Goal: Task Accomplishment & Management: Complete application form

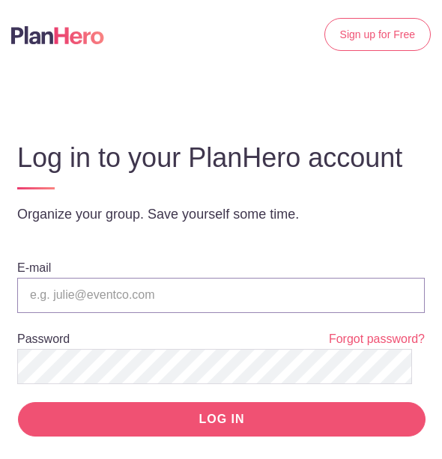
type input "[PERSON_NAME][EMAIL_ADDRESS][DOMAIN_NAME]"
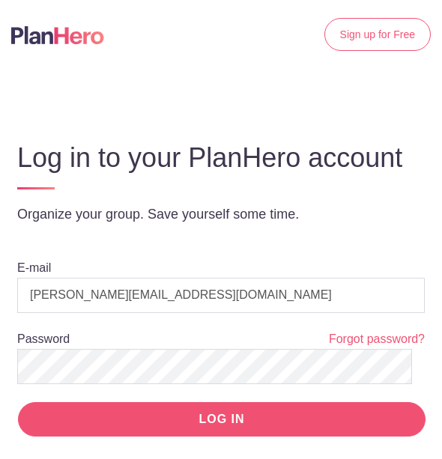
click at [288, 435] on input "LOG IN" at bounding box center [222, 419] width 408 height 35
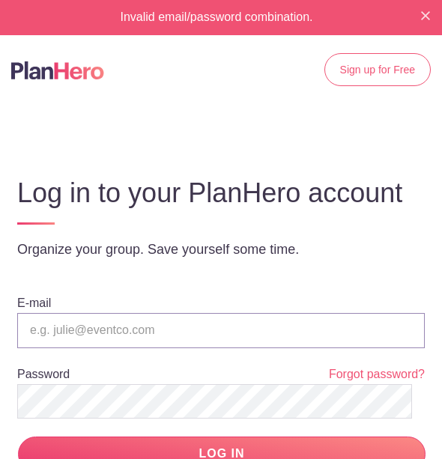
type input "[PERSON_NAME][EMAIL_ADDRESS][DOMAIN_NAME]"
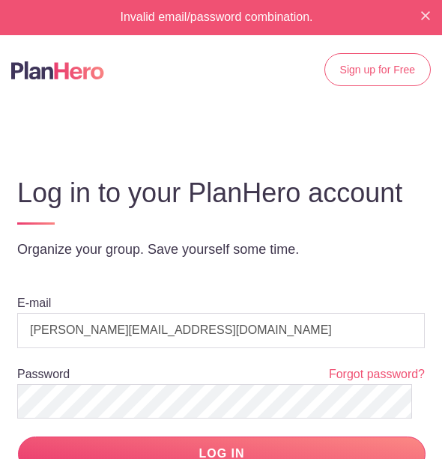
click at [411, 277] on div "Log in to your PlanHero account Organize your group. Save yourself some time." at bounding box center [221, 218] width 420 height 117
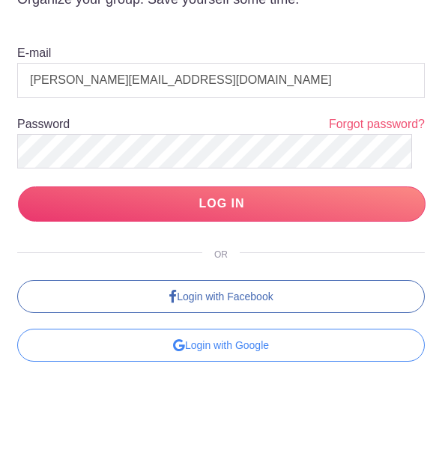
scroll to position [280, 0]
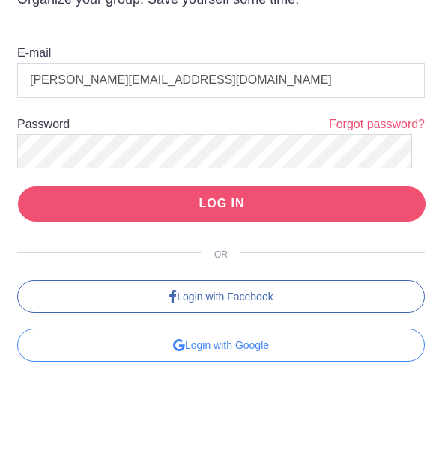
click at [271, 208] on input "LOG IN" at bounding box center [222, 204] width 408 height 35
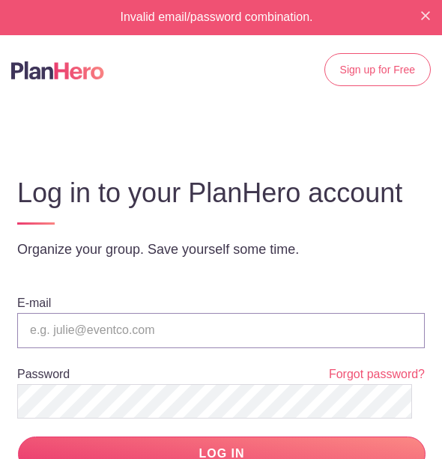
type input "[PERSON_NAME][EMAIL_ADDRESS][DOMAIN_NAME]"
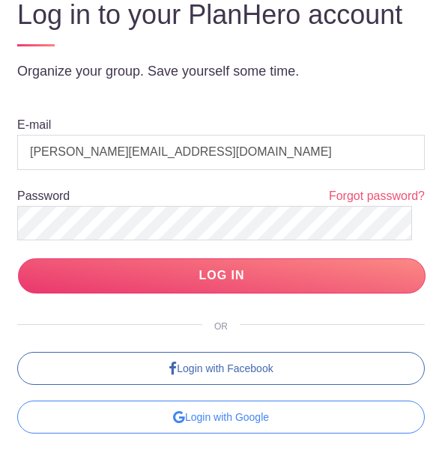
scroll to position [280, 0]
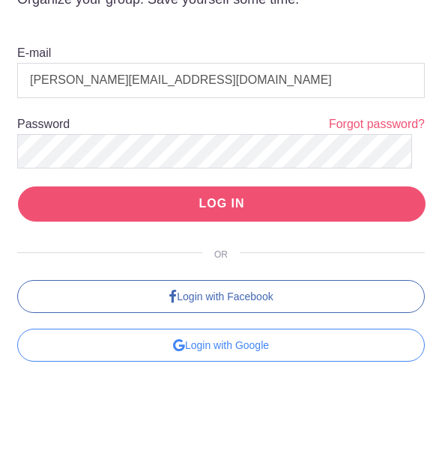
click at [323, 196] on input "LOG IN" at bounding box center [222, 204] width 408 height 35
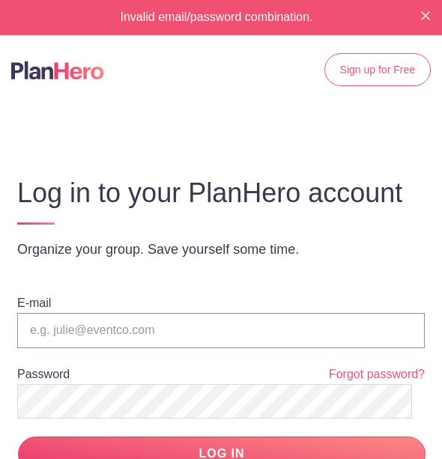
type input "[PERSON_NAME][EMAIL_ADDRESS][DOMAIN_NAME]"
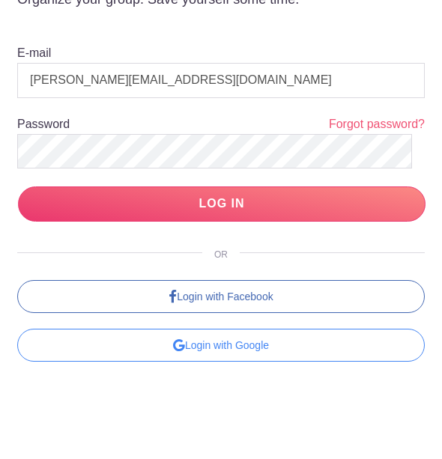
scroll to position [279, 0]
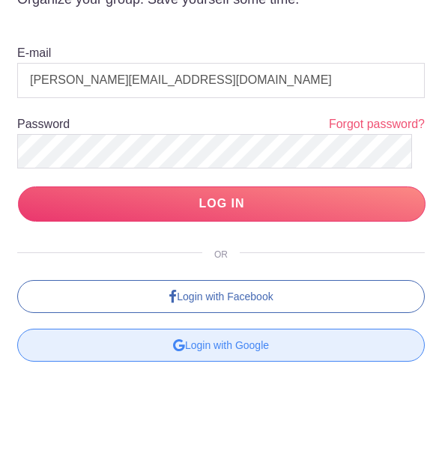
click at [319, 352] on div "Login with Google" at bounding box center [221, 345] width 408 height 33
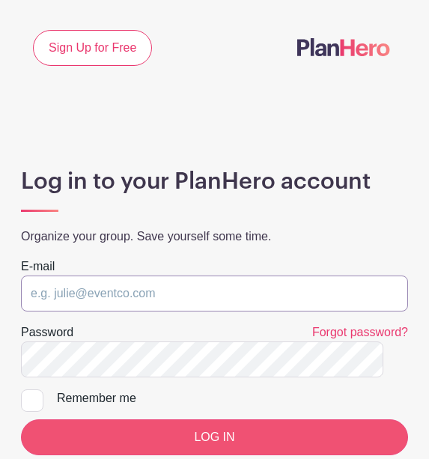
type input "jay@abrahamranch.com"
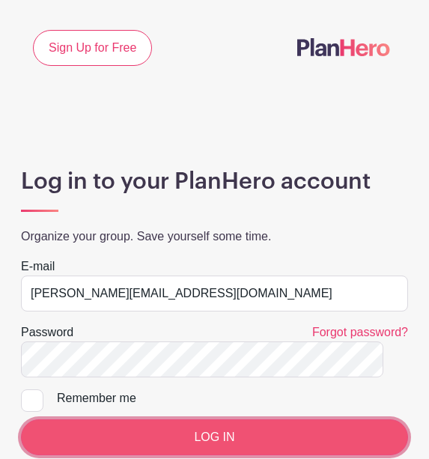
click at [155, 450] on input "LOG IN" at bounding box center [214, 438] width 387 height 36
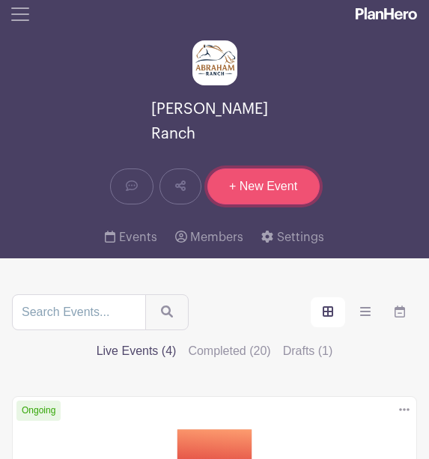
click at [292, 169] on link "+ New Event" at bounding box center [264, 187] width 112 height 36
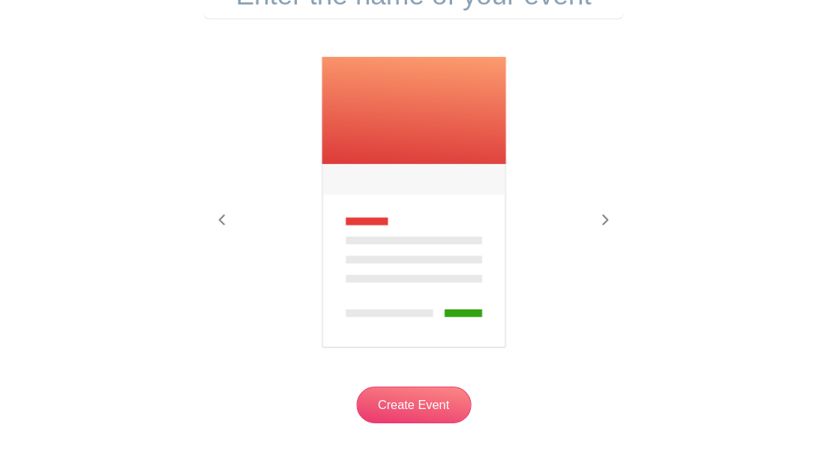
scroll to position [234, 0]
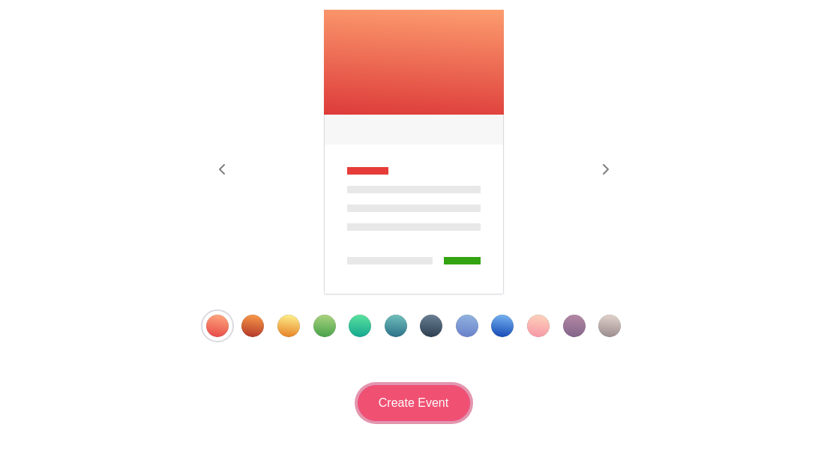
click at [417, 396] on input "Create Event" at bounding box center [413, 403] width 112 height 36
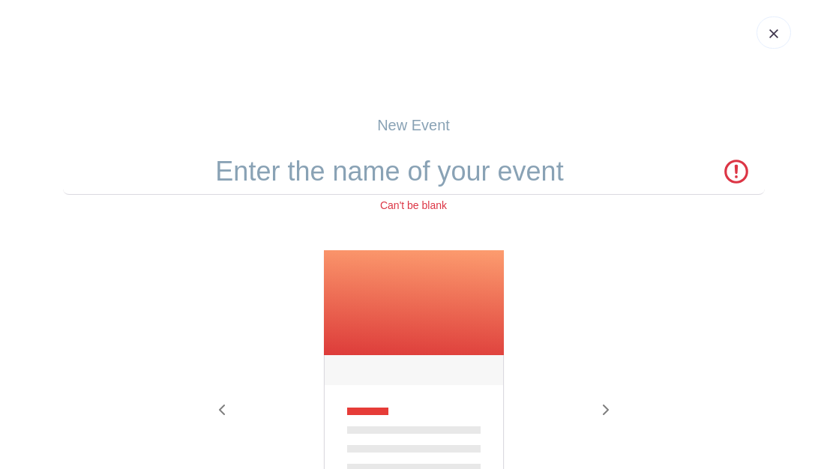
scroll to position [0, 0]
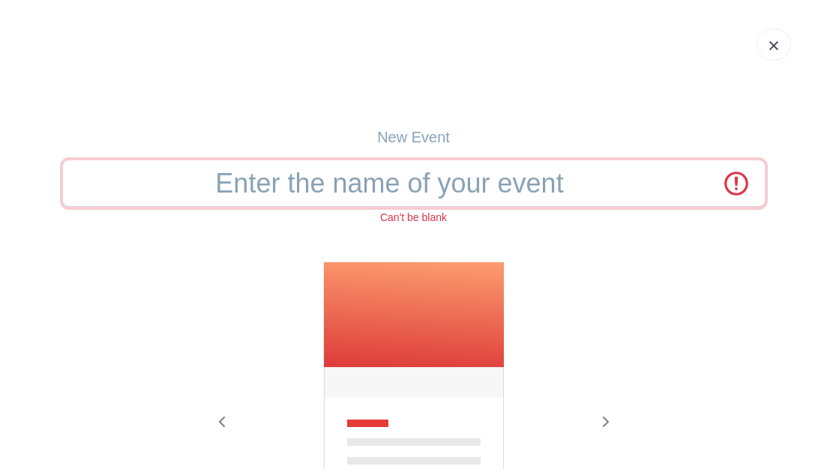
click at [313, 186] on input "text" at bounding box center [413, 183] width 701 height 46
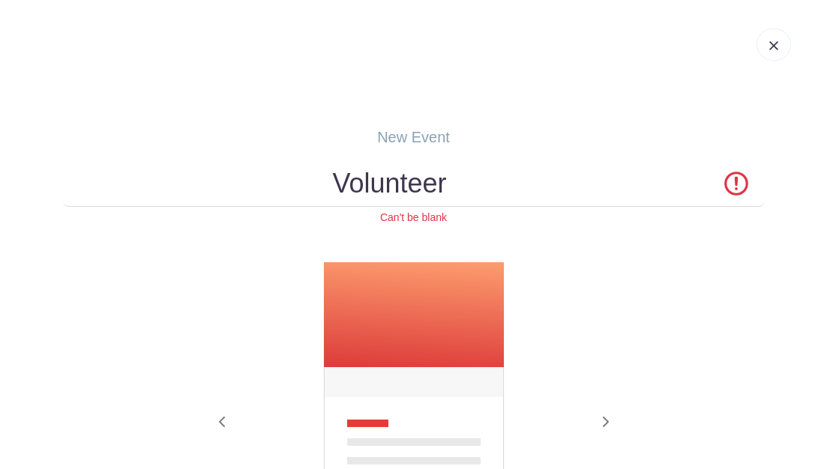
click at [331, 220] on div "Can't be blank" at bounding box center [413, 218] width 701 height 16
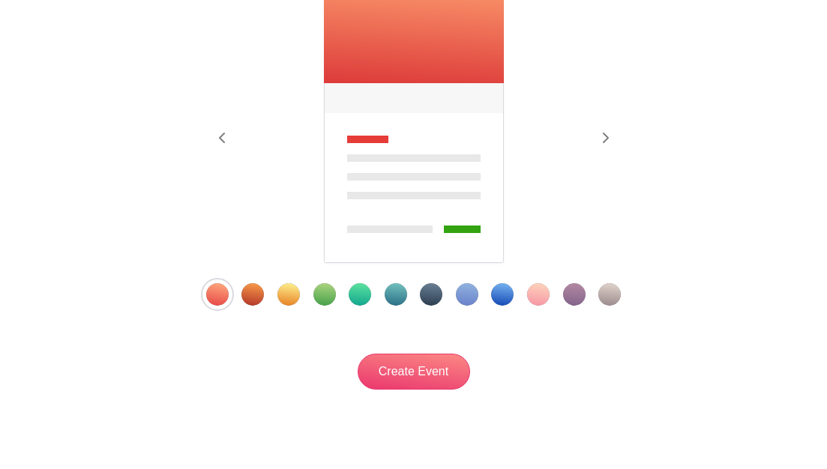
scroll to position [334, 0]
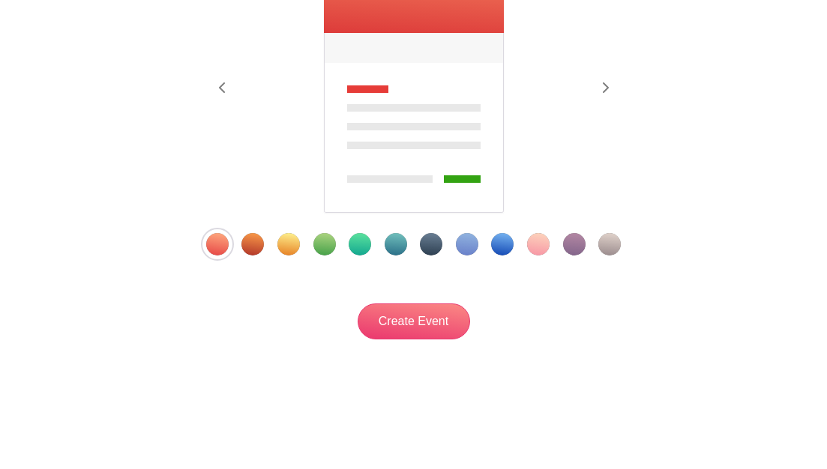
click at [372, 219] on div "Previous Next" at bounding box center [413, 91] width 701 height 328
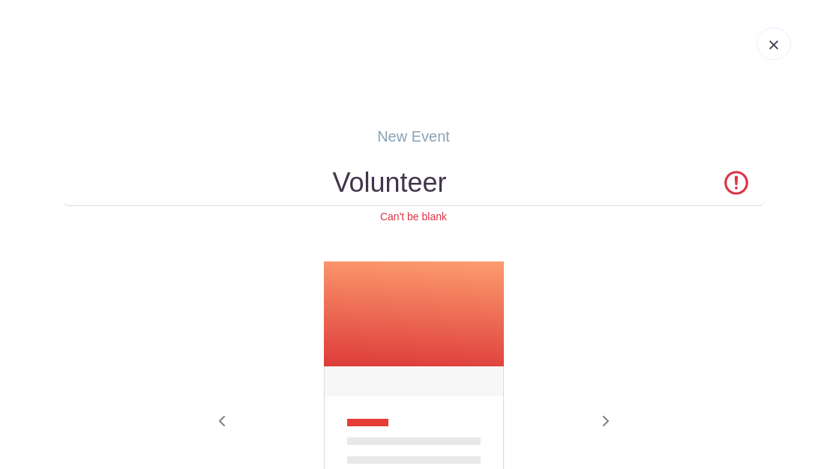
scroll to position [0, 0]
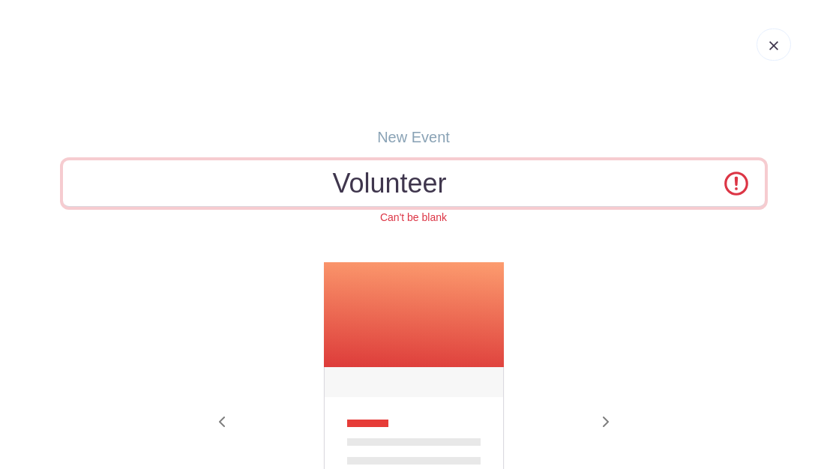
click at [429, 194] on input "Volunteer" at bounding box center [413, 183] width 701 height 46
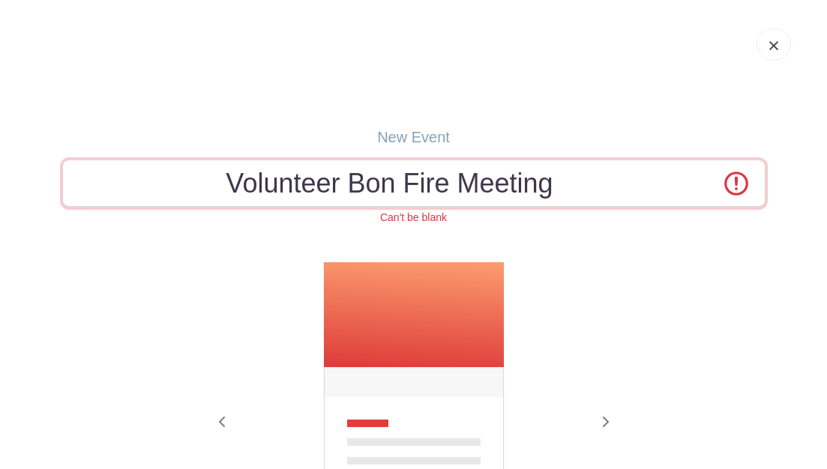
type input "Volunteer Bon Fire Meeting"
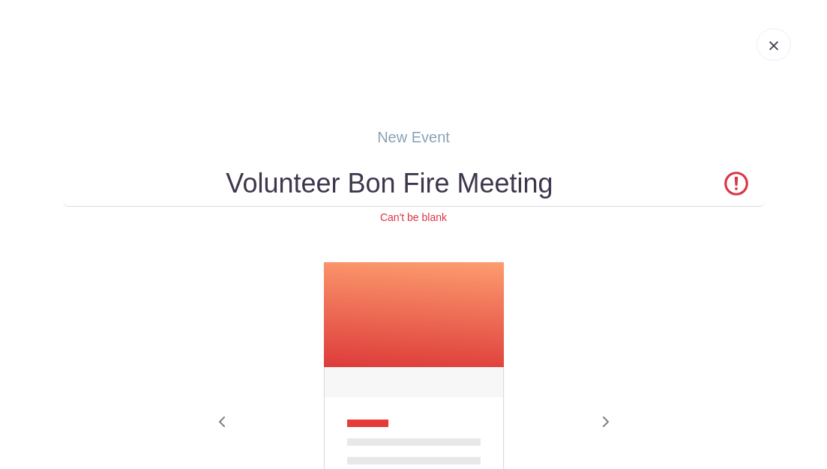
click at [429, 312] on img at bounding box center [413, 406] width 183 height 288
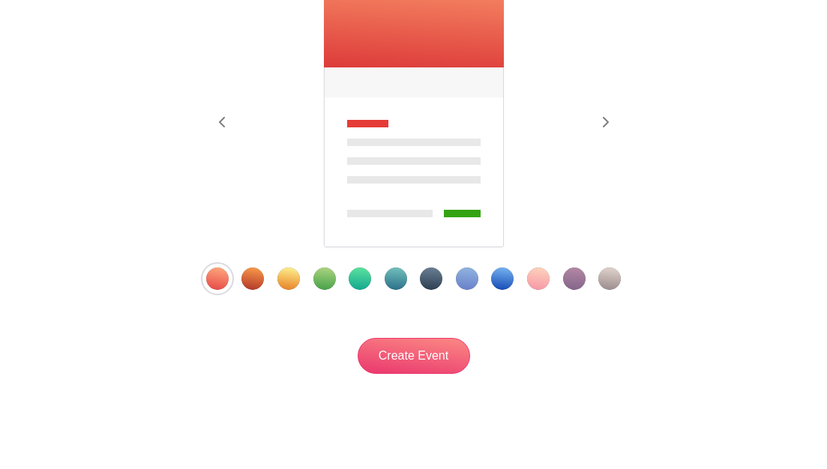
scroll to position [330, 0]
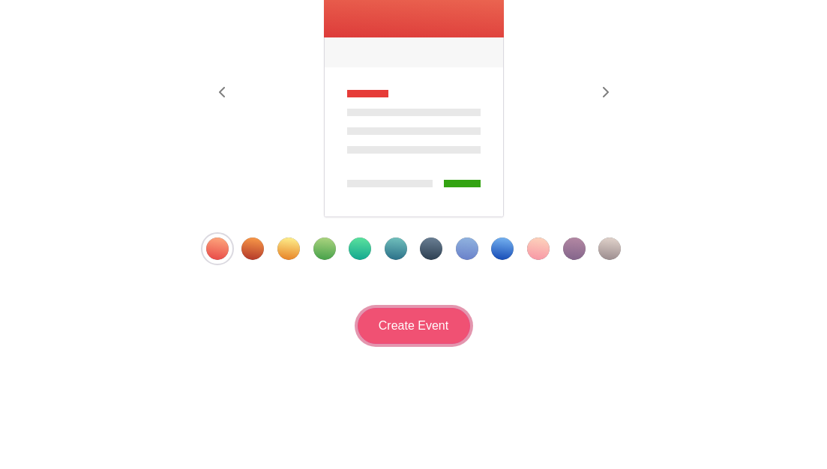
click at [429, 323] on input "Create Event" at bounding box center [413, 326] width 112 height 36
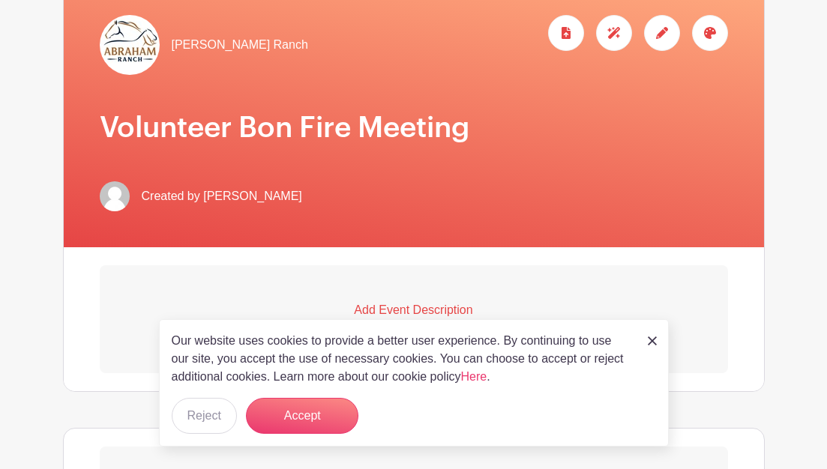
scroll to position [270, 0]
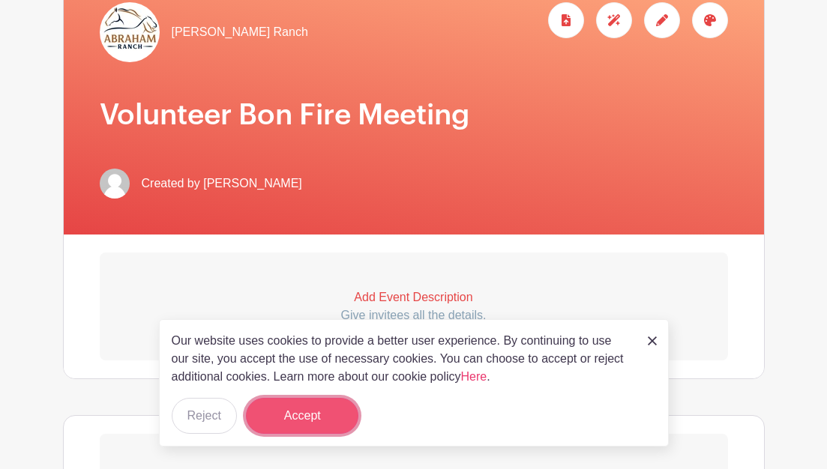
click at [322, 414] on button "Accept" at bounding box center [302, 416] width 112 height 36
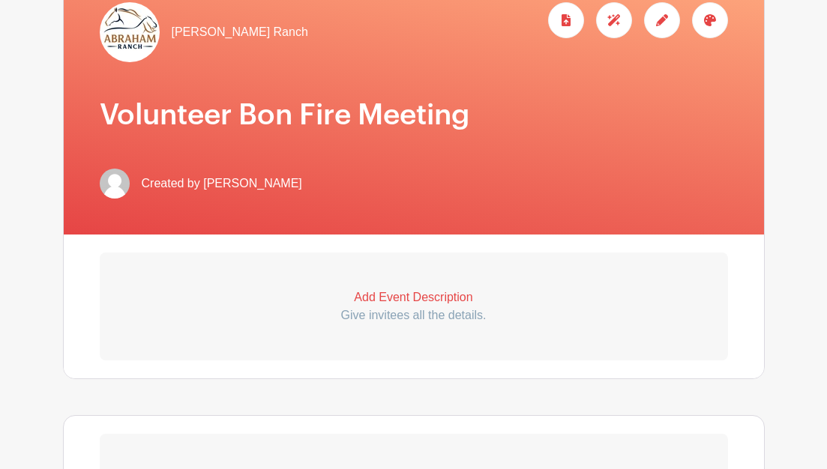
click at [386, 301] on p "Add Event Description" at bounding box center [414, 298] width 628 height 18
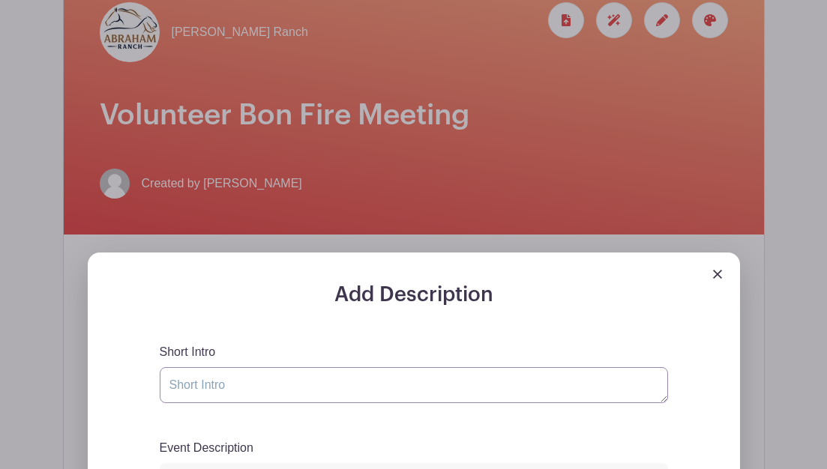
click at [333, 373] on textarea "Short Intro" at bounding box center [414, 385] width 508 height 36
click at [333, 373] on textarea "vo" at bounding box center [414, 385] width 508 height 36
type textarea "v"
type textarea "volunteer meeting and social gathering"
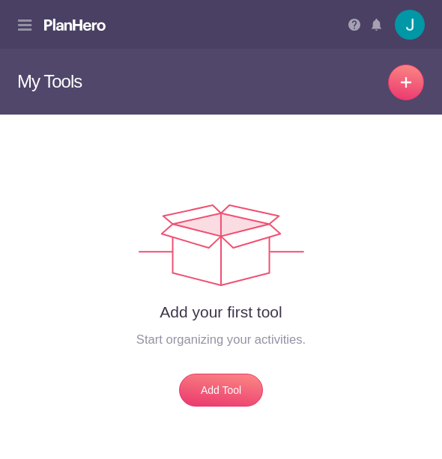
click at [142, 31] on header "My Tools Received Invites Memberships Notifications View all [PERSON_NAME] [PER…" at bounding box center [221, 24] width 442 height 49
click at [399, 23] on img at bounding box center [410, 25] width 30 height 30
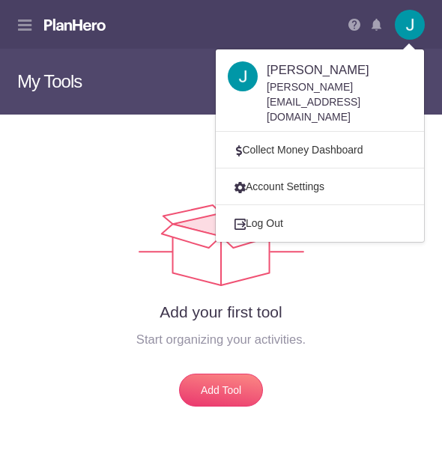
click at [154, 37] on header "My Tools Received Invites Memberships Notifications View all [PERSON_NAME] [PER…" at bounding box center [221, 24] width 442 height 49
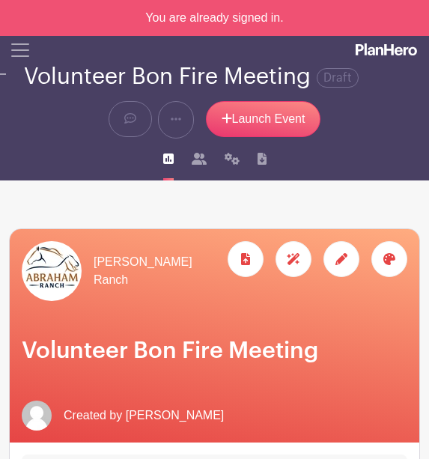
drag, startPoint x: 0, startPoint y: 0, endPoint x: 4, endPoint y: 280, distance: 279.6
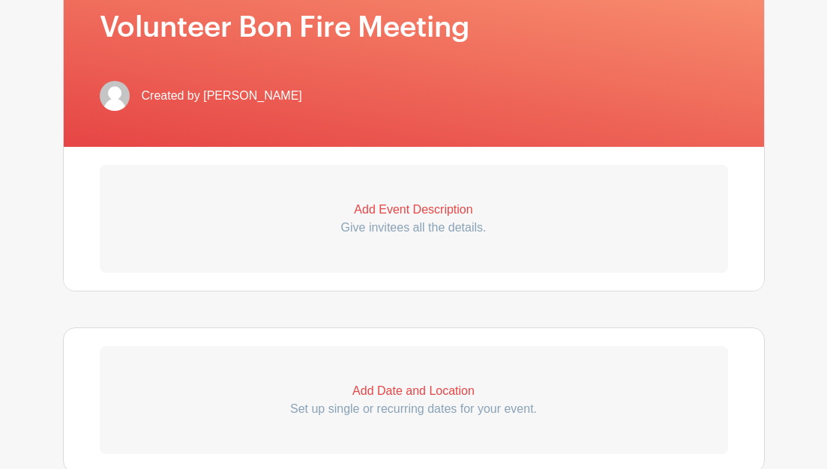
scroll to position [390, 0]
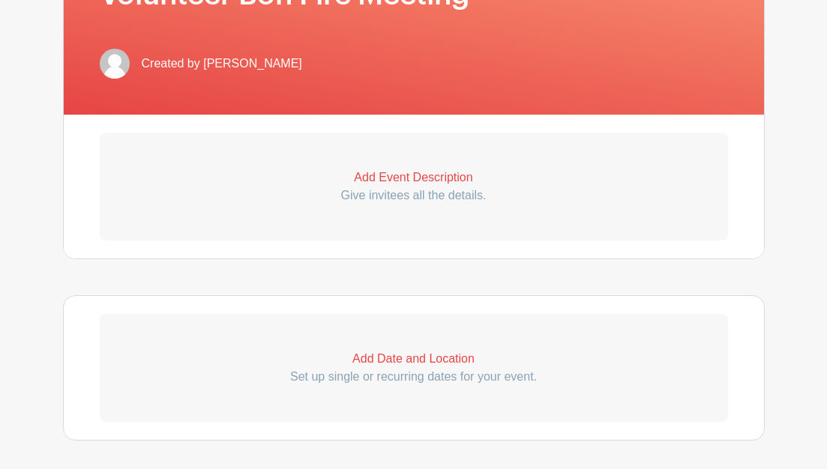
click at [399, 185] on p "Add Event Description" at bounding box center [414, 178] width 628 height 18
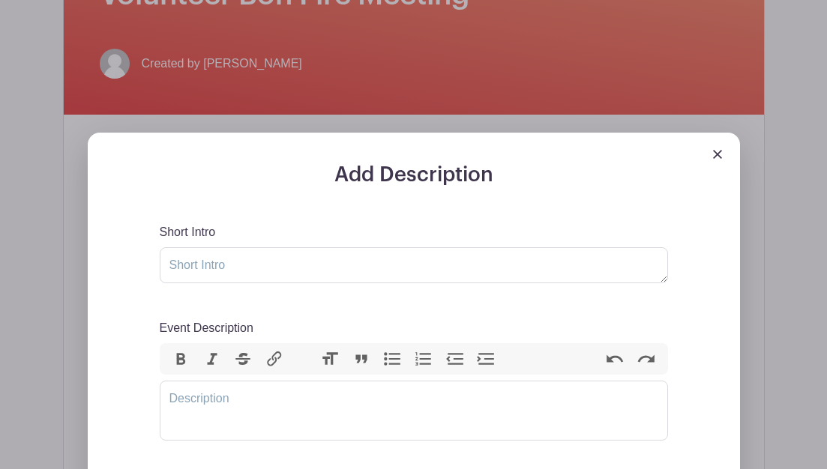
click at [228, 247] on div "Short Intro" at bounding box center [414, 253] width 508 height 60
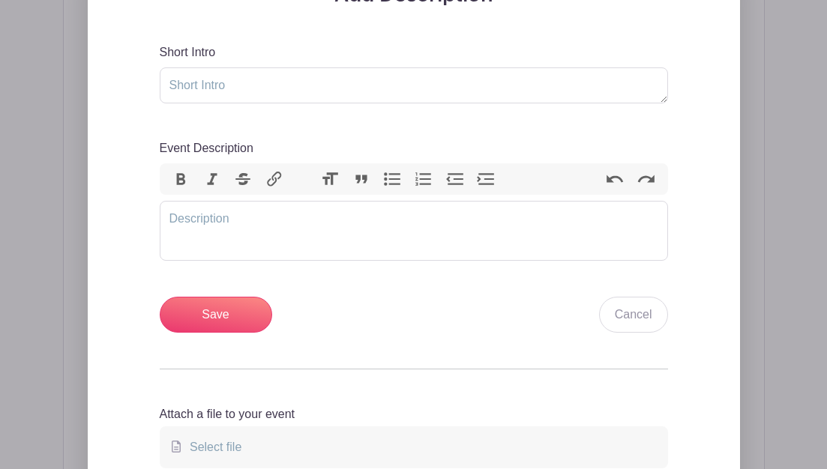
scroll to position [540, 0]
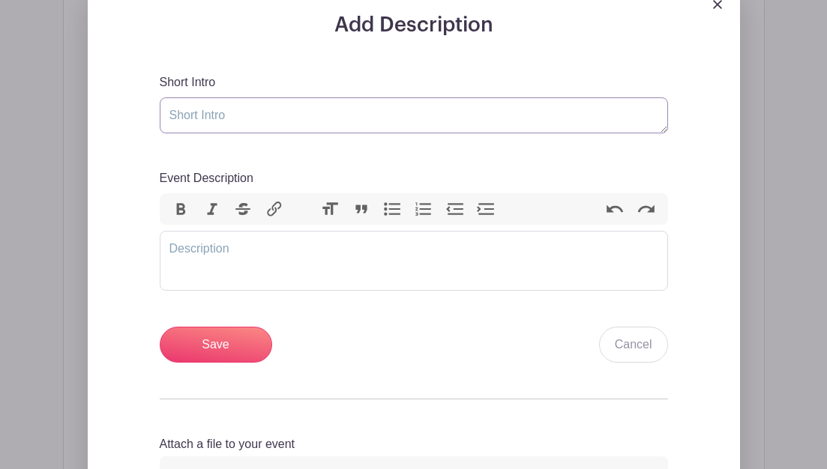
click at [246, 133] on textarea "Short Intro" at bounding box center [414, 115] width 508 height 36
type textarea ">"
click at [299, 226] on div "Event Description Bold Italic Strikethrough Link Heading Quote Code Bullets Num…" at bounding box center [414, 229] width 508 height 121
click at [297, 244] on trix-editor "Event Description" at bounding box center [414, 261] width 508 height 60
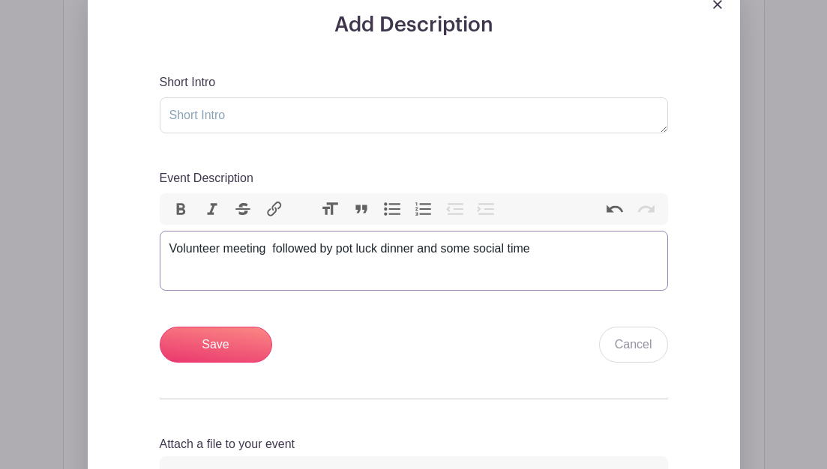
type trix-editor "<div>Volunteer meeting&nbsp; followed by pot luck dinner and some social time !…"
click at [184, 335] on input "Save" at bounding box center [216, 345] width 112 height 36
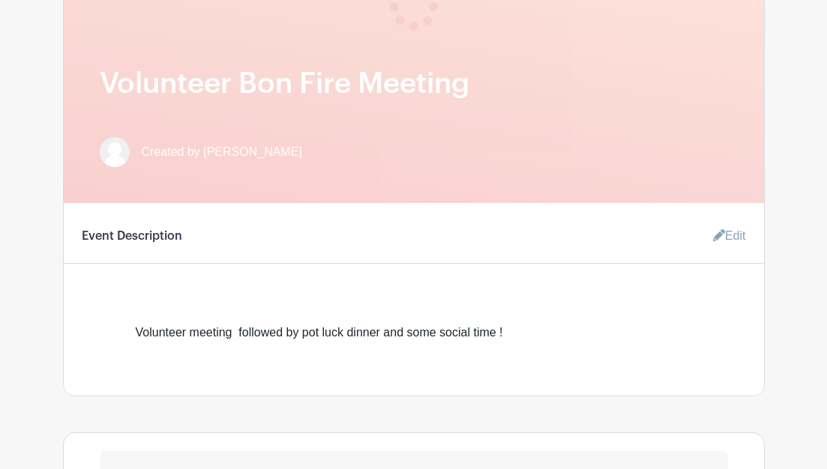
scroll to position [420, 0]
click at [184, 335] on div "Volunteer meeting followed by pot luck dinner and some social time !" at bounding box center [414, 334] width 556 height 18
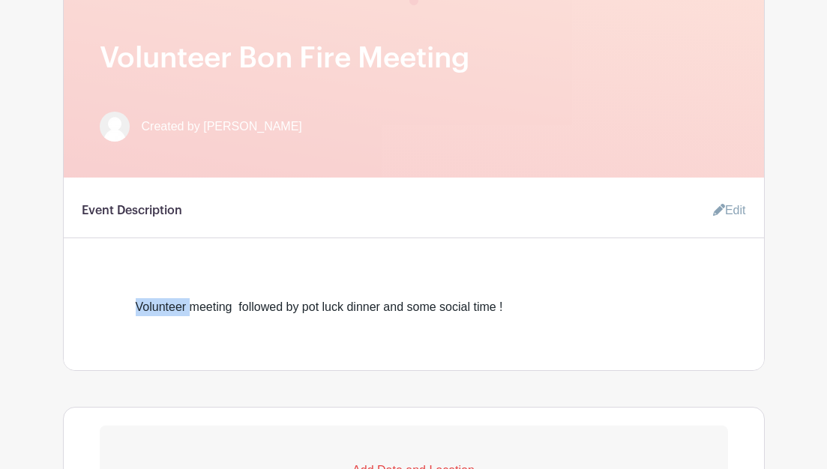
scroll to position [450, 0]
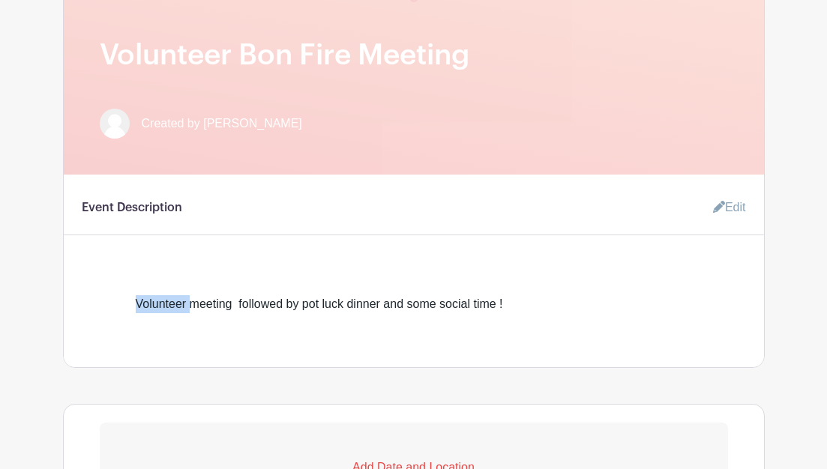
click at [184, 335] on div "Event Description Edit Volunteer meeting followed by pot luck dinner and some s…" at bounding box center [414, 271] width 700 height 193
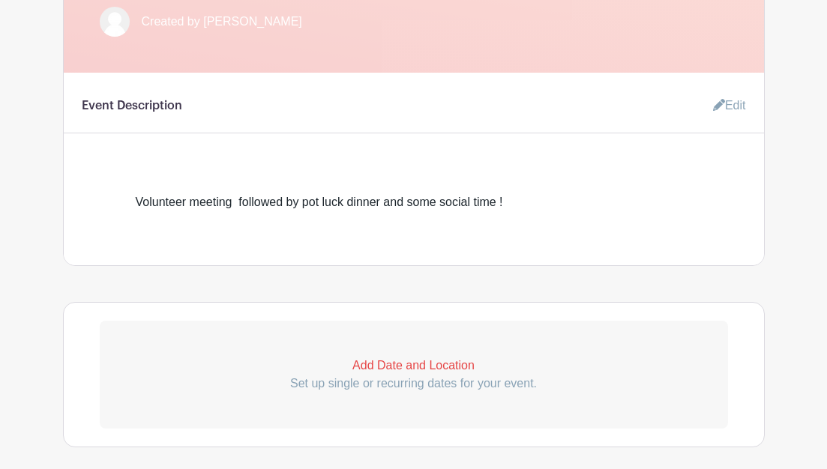
scroll to position [600, 0]
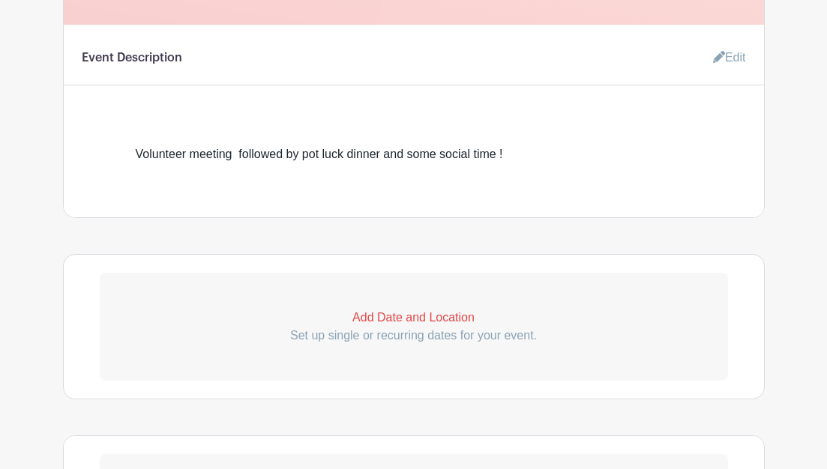
click at [184, 335] on link "Add Date and Location Set up single or recurring dates for your event." at bounding box center [414, 327] width 628 height 108
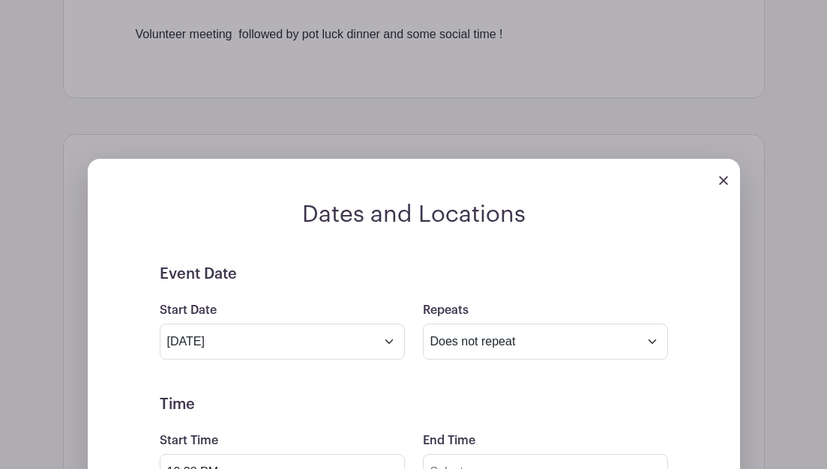
scroll to position [749, 0]
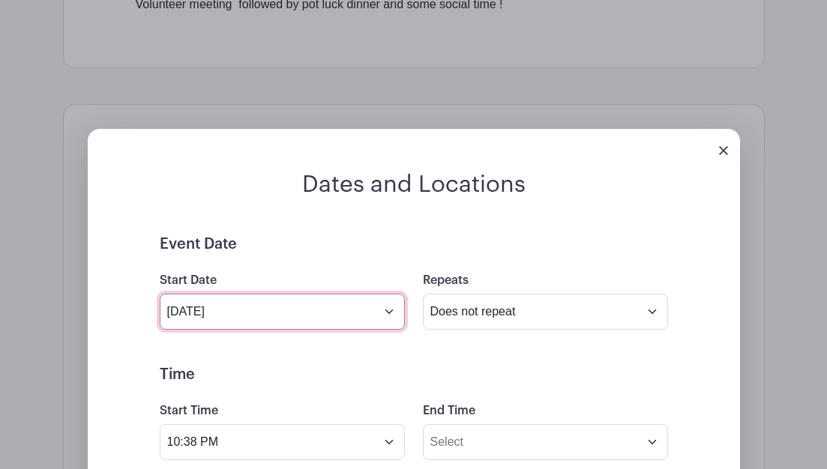
click at [390, 315] on input "Sep 10 2025" at bounding box center [282, 312] width 245 height 36
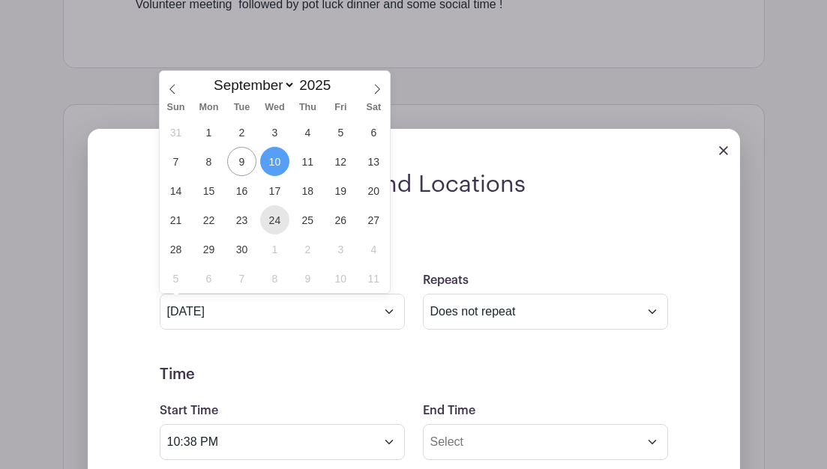
click at [266, 217] on span "24" at bounding box center [274, 219] width 29 height 29
type input "Sep 24 2025"
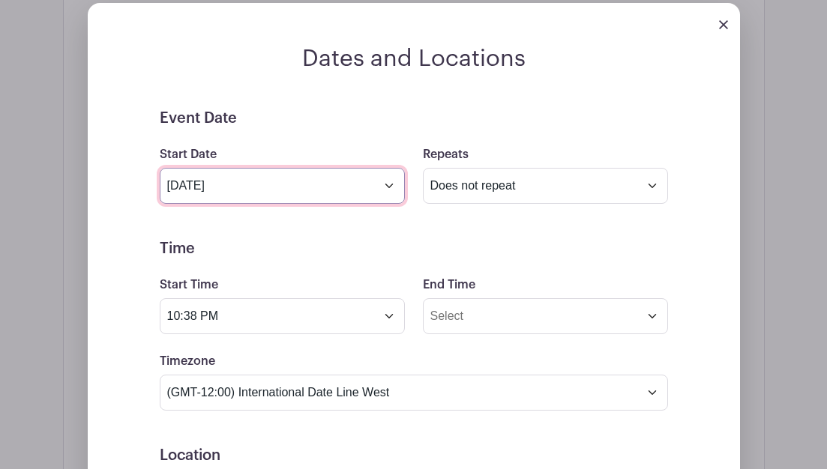
scroll to position [899, 0]
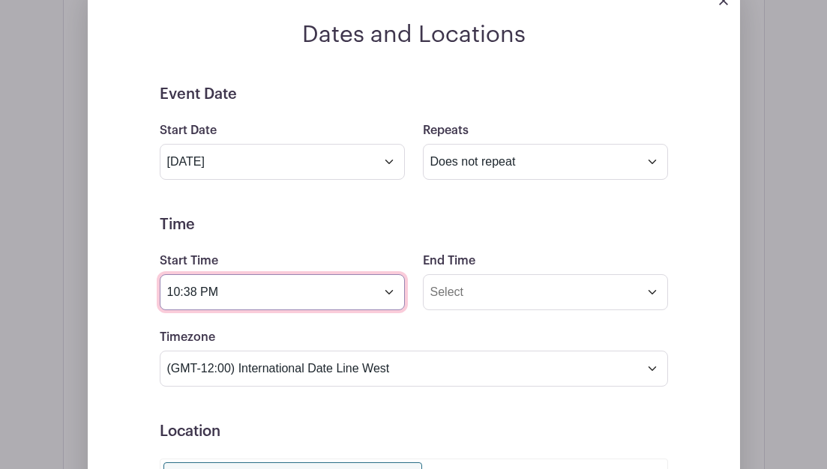
click at [390, 298] on input "10:38 PM" at bounding box center [282, 292] width 245 height 36
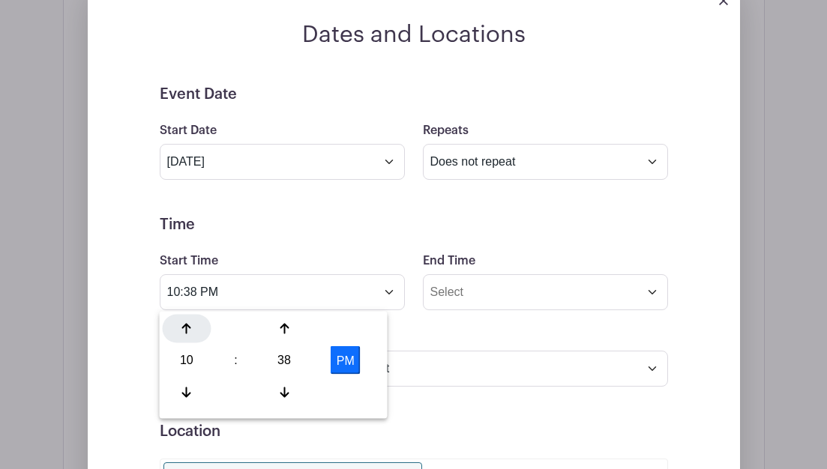
click at [197, 328] on div at bounding box center [187, 329] width 49 height 28
click at [200, 331] on div at bounding box center [187, 329] width 49 height 28
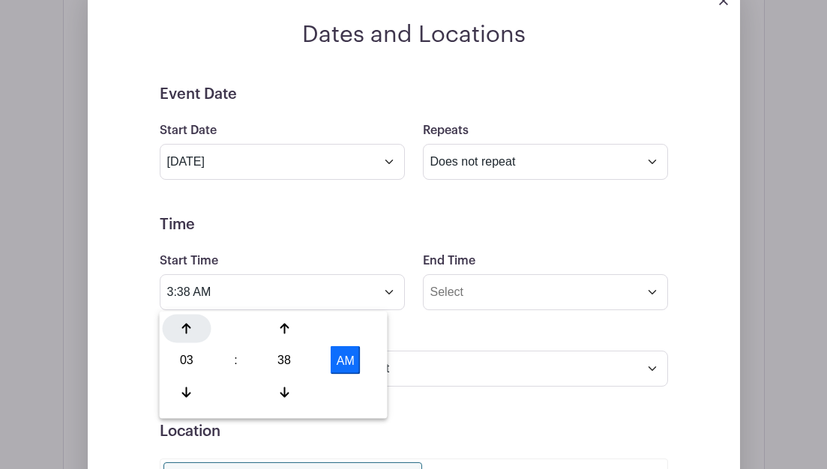
click at [200, 331] on div at bounding box center [187, 329] width 49 height 28
drag, startPoint x: 200, startPoint y: 331, endPoint x: 288, endPoint y: 362, distance: 92.9
click at [288, 362] on div "06 : 38 AM" at bounding box center [274, 362] width 222 height 95
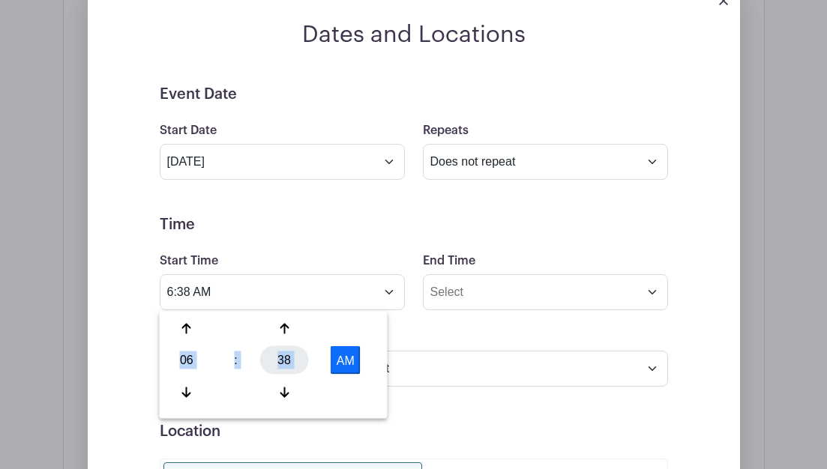
click at [288, 362] on div "38" at bounding box center [284, 360] width 49 height 28
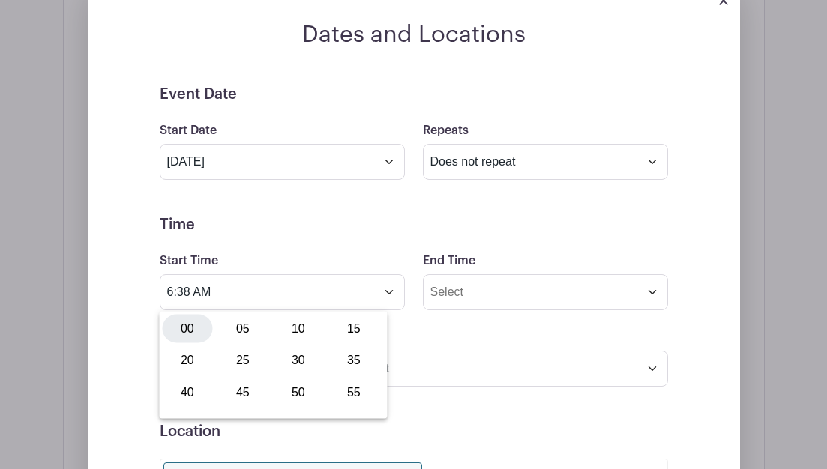
click at [193, 329] on div "00" at bounding box center [188, 329] width 50 height 28
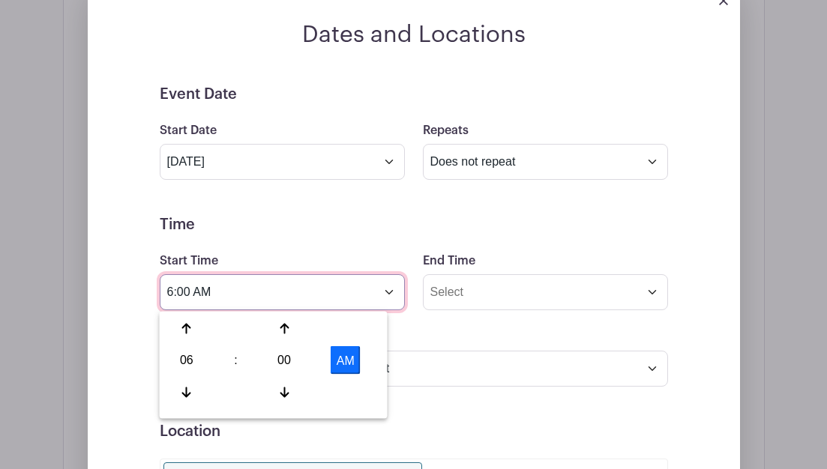
click at [205, 298] on input "6:00 AM" at bounding box center [282, 292] width 245 height 36
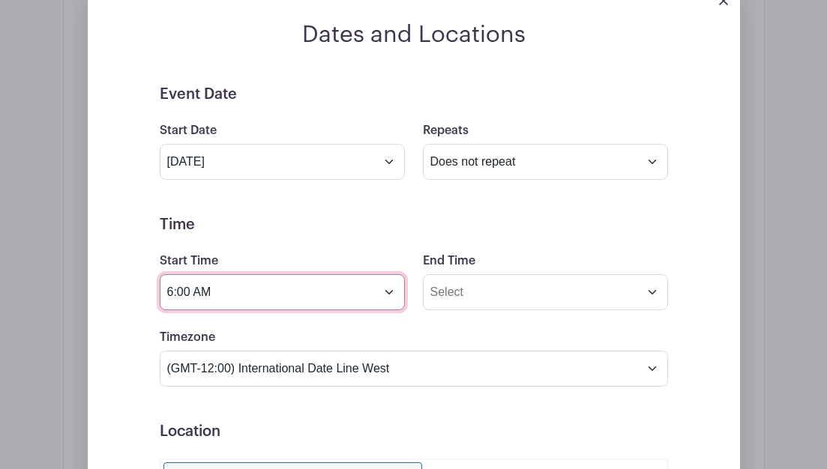
click at [211, 300] on input "6:00 AM" at bounding box center [282, 292] width 245 height 36
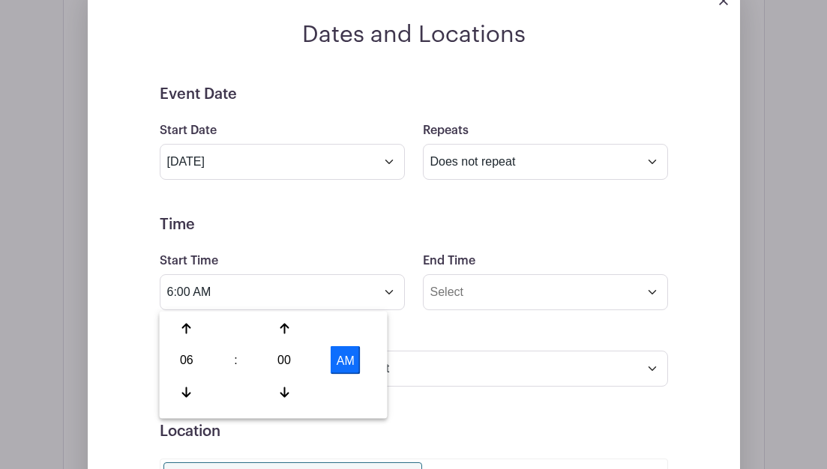
click at [336, 353] on button "AM" at bounding box center [346, 360] width 30 height 28
click at [336, 353] on button "PM" at bounding box center [346, 360] width 30 height 28
drag, startPoint x: 336, startPoint y: 353, endPoint x: 350, endPoint y: 358, distance: 15.2
click at [350, 358] on button "AM" at bounding box center [346, 360] width 30 height 28
type input "6:00 PM"
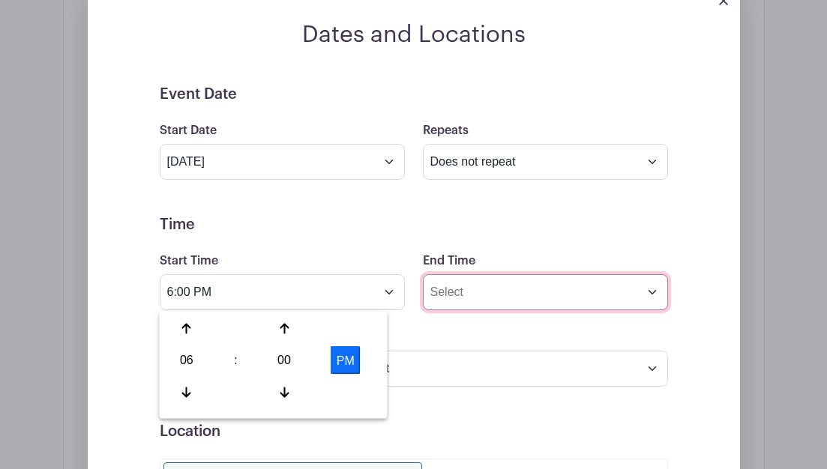
click at [438, 297] on input "End Time" at bounding box center [545, 292] width 245 height 36
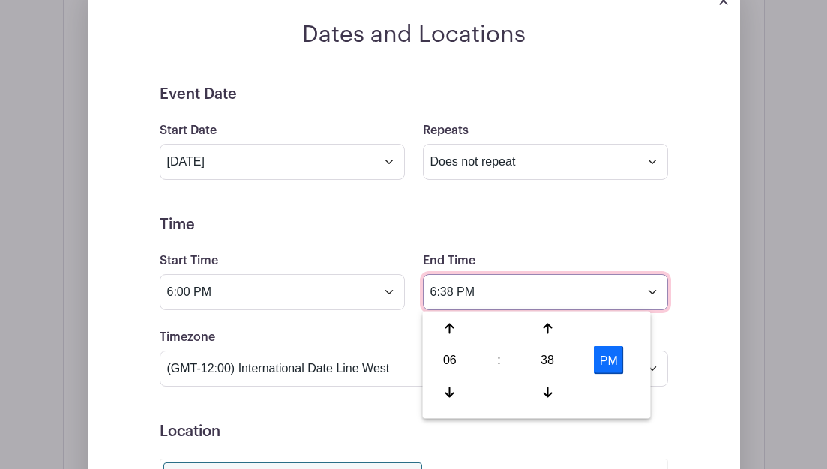
drag, startPoint x: 645, startPoint y: 297, endPoint x: 449, endPoint y: 325, distance: 198.4
click at [438, 325] on body "Loading... You are already signed in. Groups All Groups Abraham Ranch Jay's Eve…" at bounding box center [413, 98] width 827 height 1995
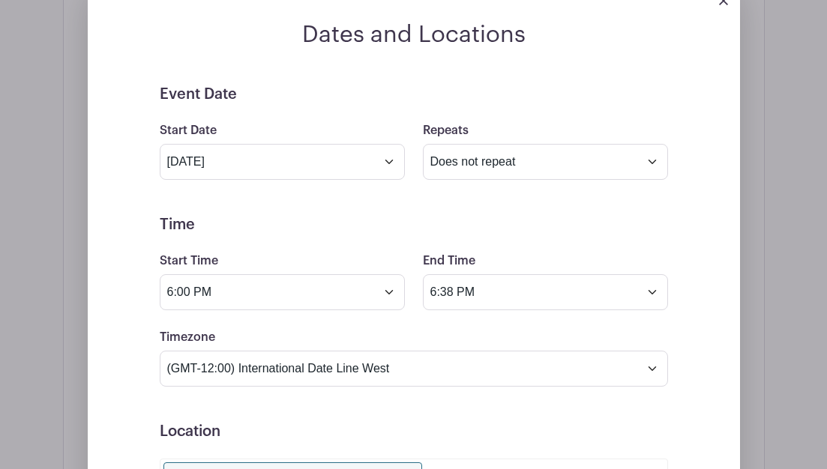
click at [438, 325] on form "Event Date Start Date Sep 24 2025 Repeats Does not repeat Daily Weekly Monthly …" at bounding box center [414, 422] width 508 height 674
click at [433, 289] on input "6:38 PM" at bounding box center [545, 292] width 245 height 36
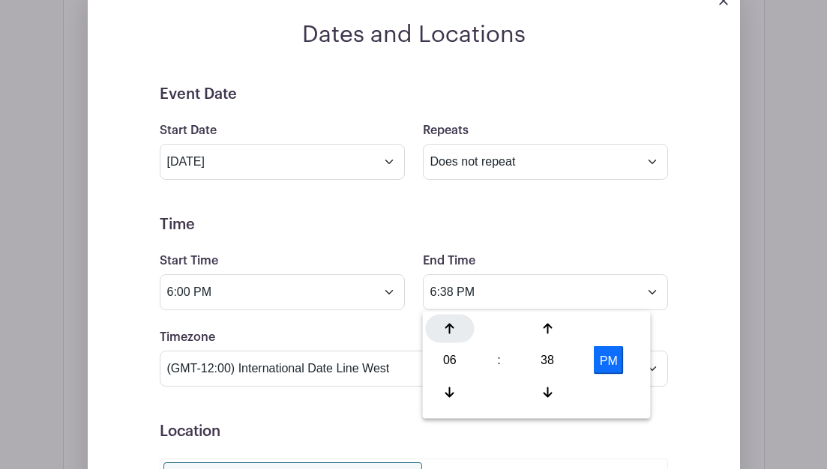
click at [435, 330] on div at bounding box center [450, 329] width 49 height 28
drag, startPoint x: 435, startPoint y: 330, endPoint x: 552, endPoint y: 362, distance: 121.3
click at [438, 362] on div "09 : 38 PM" at bounding box center [537, 362] width 222 height 95
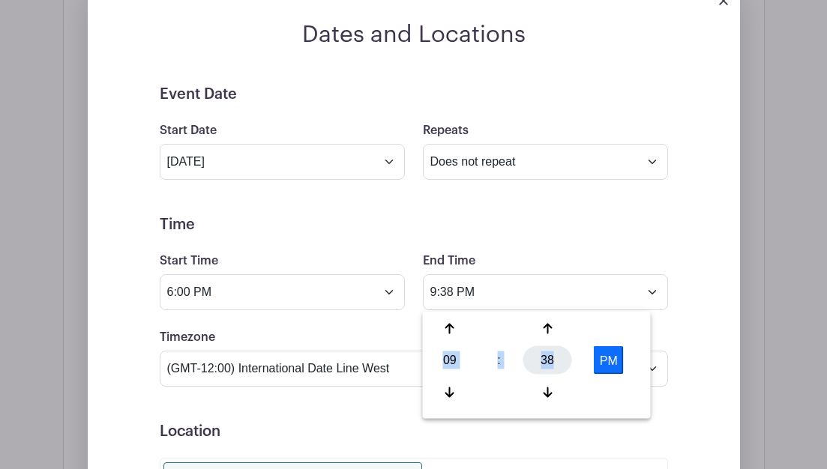
click at [438, 362] on div "38" at bounding box center [547, 360] width 49 height 28
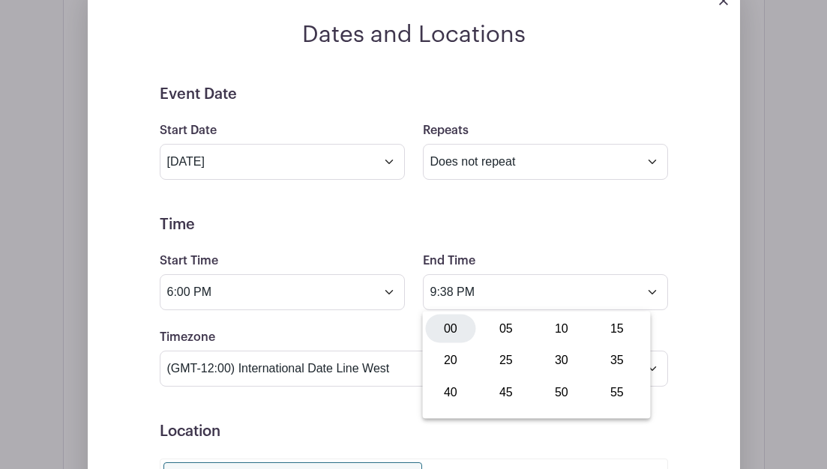
click at [438, 324] on div "00" at bounding box center [451, 329] width 50 height 28
type input "9:00 PM"
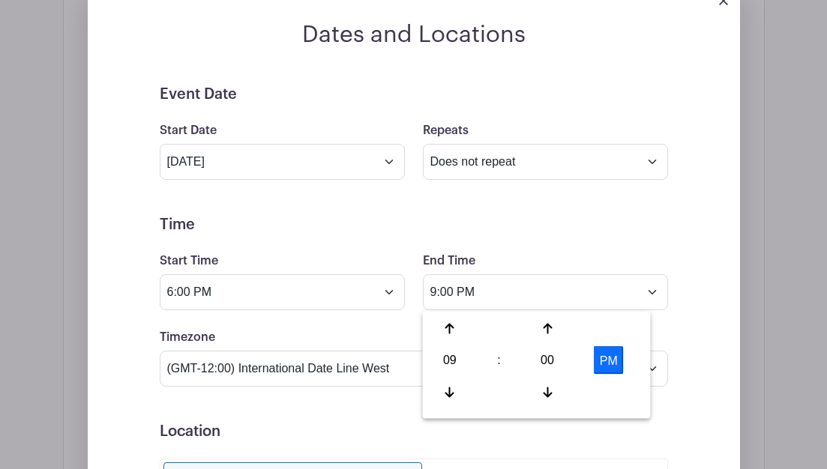
click at [297, 405] on form "Event Date Start Date Sep 24 2025 Repeats Does not repeat Daily Weekly Monthly …" at bounding box center [414, 422] width 508 height 674
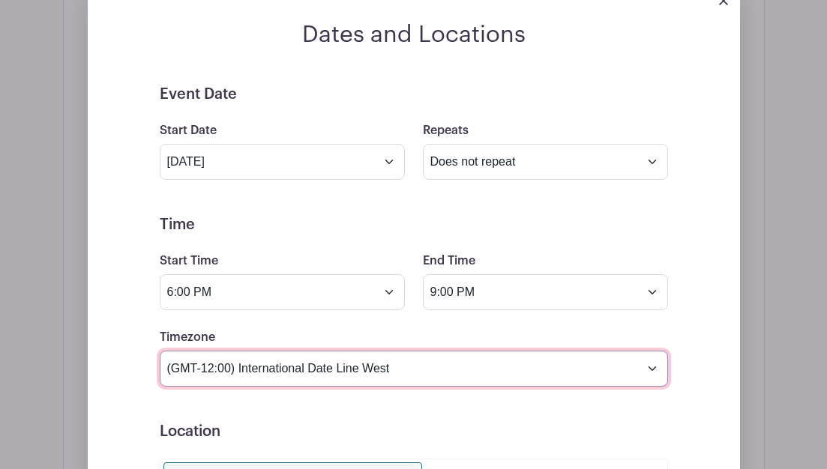
click at [438, 367] on select "(GMT-12:00) International Date Line West (GMT-11:00) American Samoa (GMT-11:00)…" at bounding box center [414, 369] width 508 height 36
click at [160, 351] on select "(GMT-12:00) International Date Line West (GMT-11:00) American Samoa (GMT-11:00)…" at bounding box center [414, 369] width 508 height 36
select select "Eastern Time (US & Canada)"
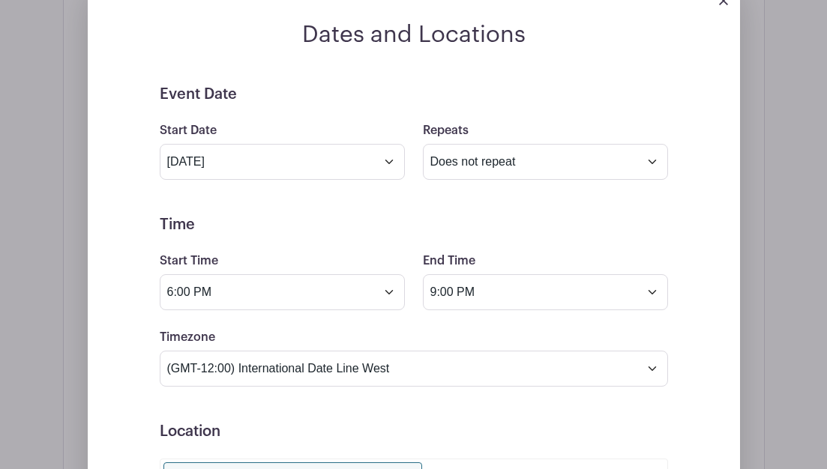
click at [375, 424] on h5 "Location" at bounding box center [414, 432] width 508 height 18
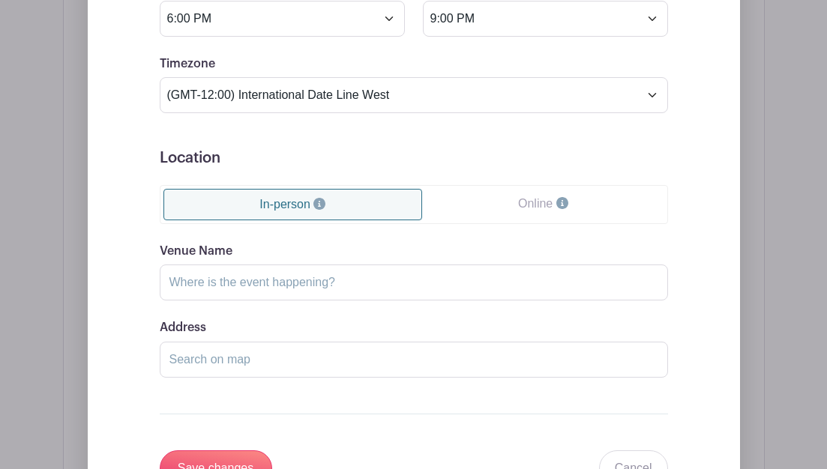
scroll to position [1199, 0]
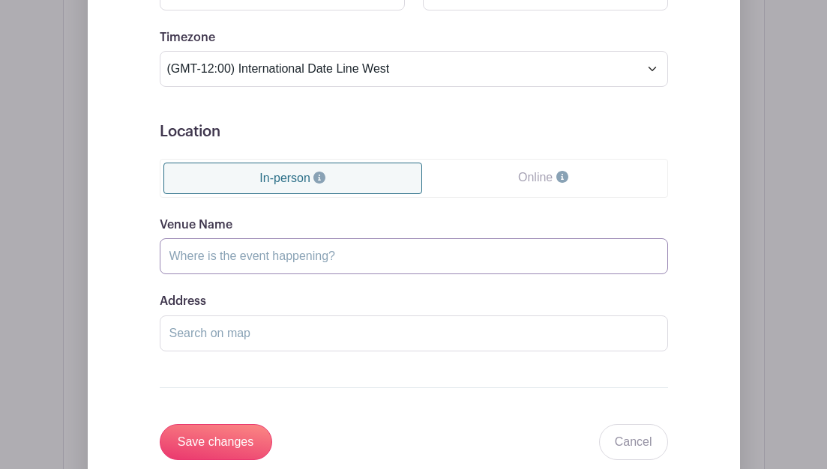
click at [354, 253] on input "Venue Name" at bounding box center [414, 256] width 508 height 36
type input "Abraham Ranch"
click at [242, 333] on input "Address" at bounding box center [414, 334] width 508 height 36
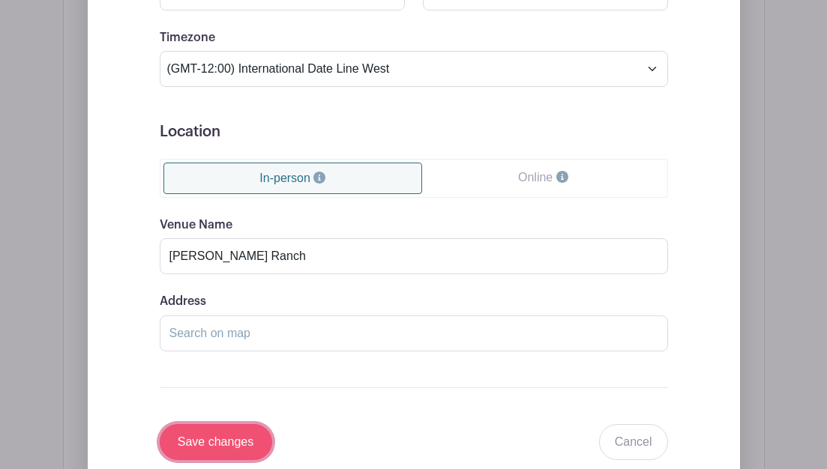
click at [198, 453] on input "Save changes" at bounding box center [216, 442] width 112 height 36
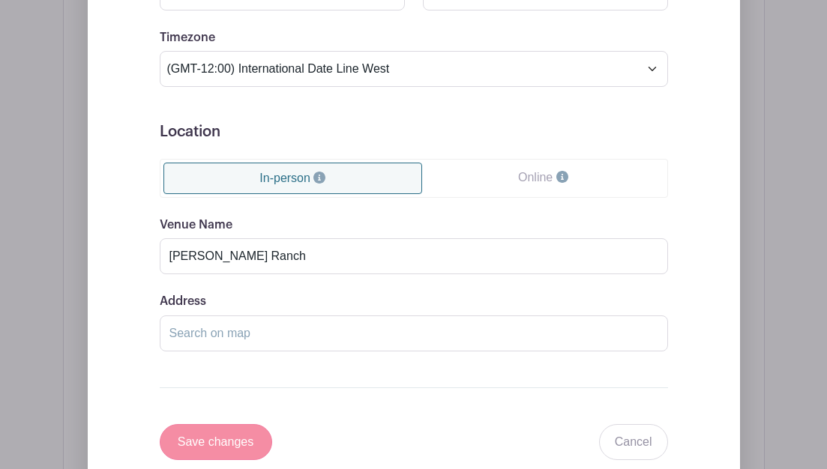
scroll to position [1016, 0]
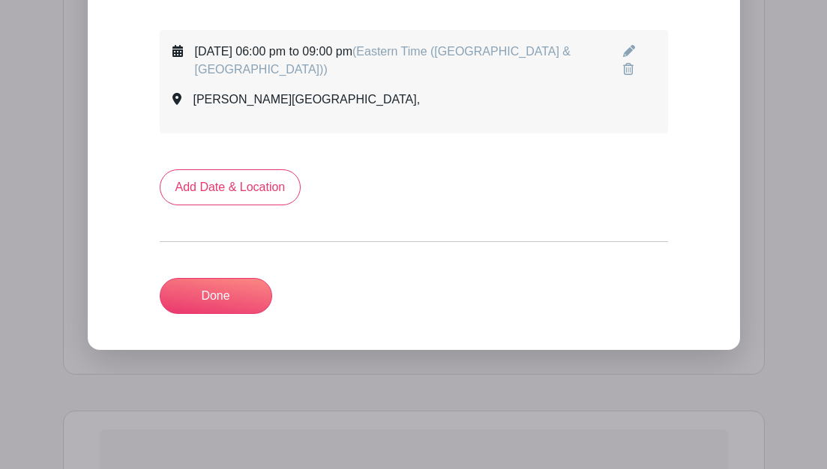
scroll to position [836, 0]
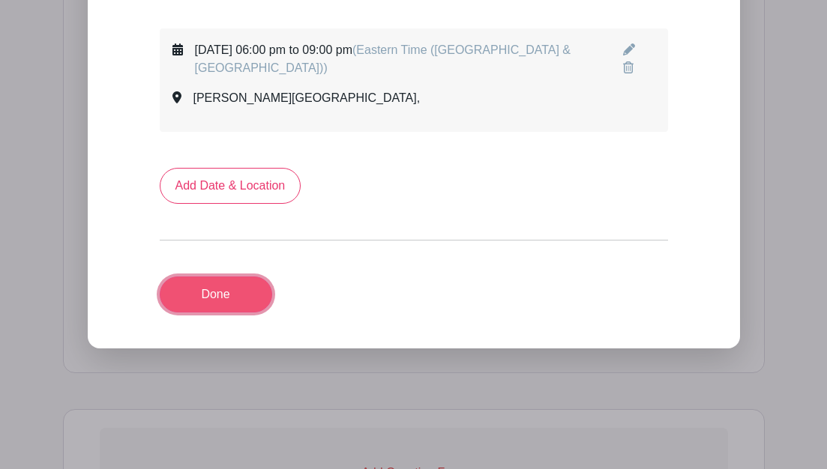
click at [245, 303] on link "Done" at bounding box center [216, 295] width 112 height 36
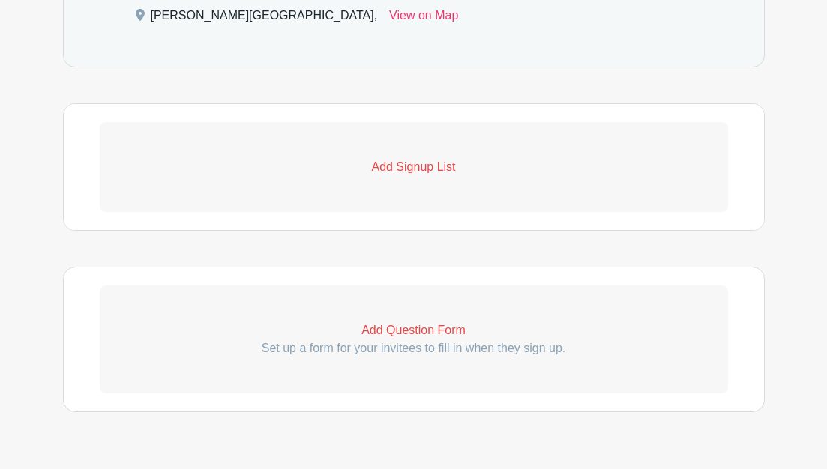
scroll to position [694, 0]
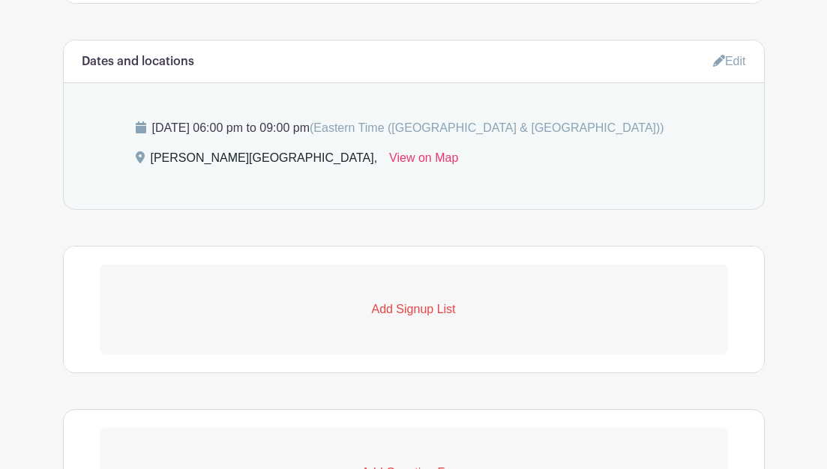
click at [245, 303] on p "Add Signup List" at bounding box center [414, 310] width 628 height 18
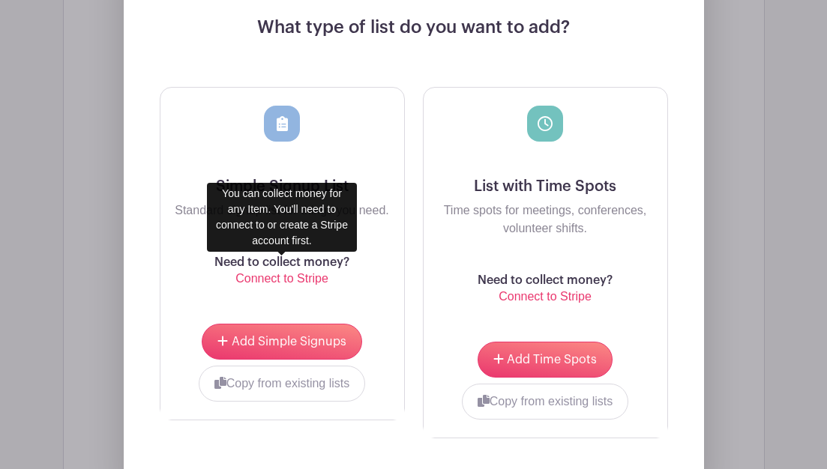
scroll to position [1054, 0]
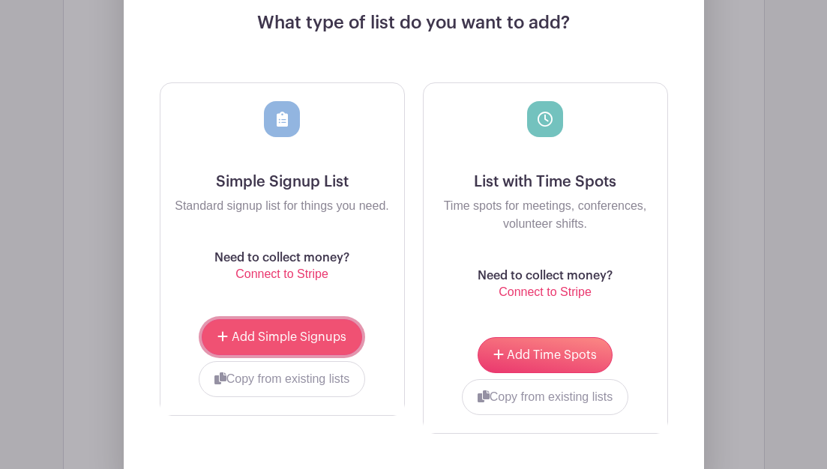
click at [264, 334] on span "Add Simple Signups" at bounding box center [289, 337] width 115 height 12
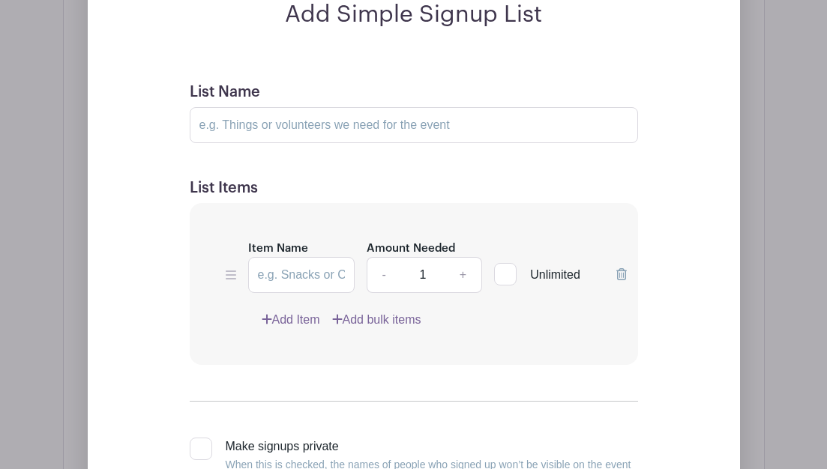
click at [282, 320] on link "Add Item" at bounding box center [291, 320] width 58 height 18
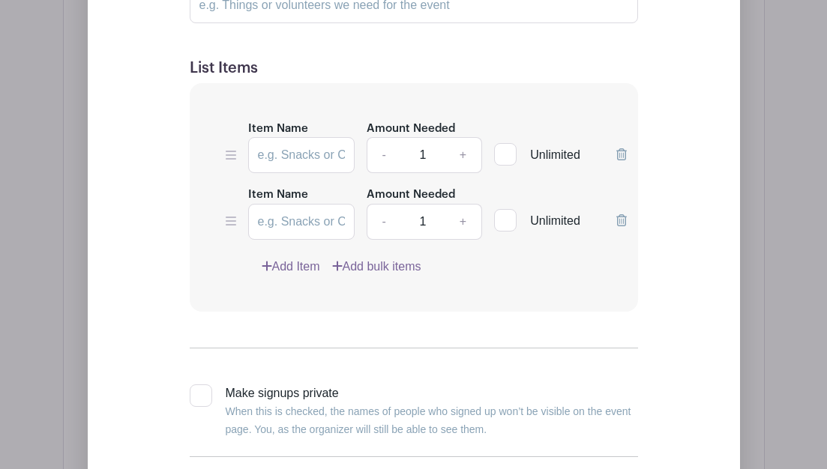
scroll to position [1054, 0]
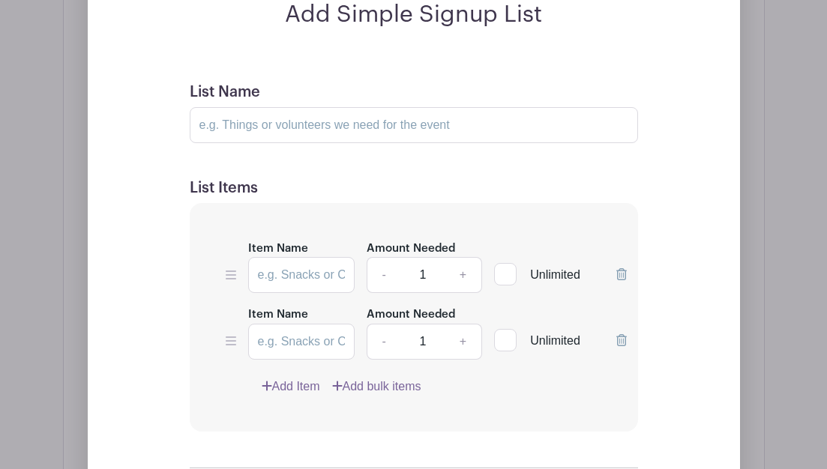
click at [294, 393] on link "Add Item" at bounding box center [291, 387] width 58 height 18
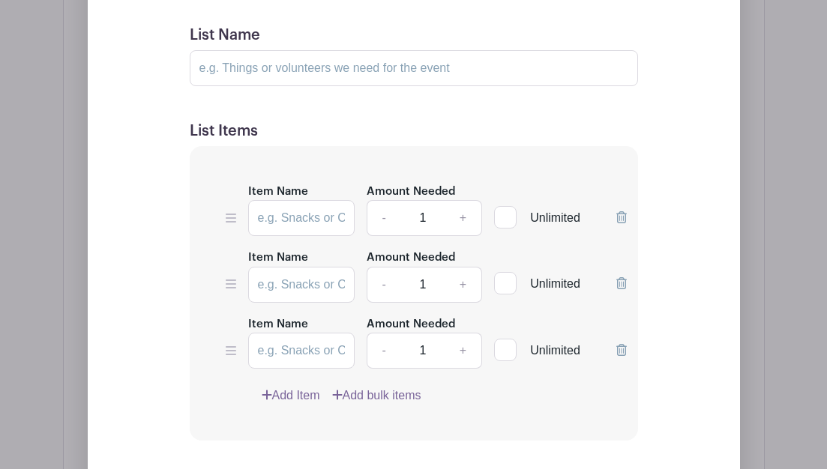
scroll to position [1114, 0]
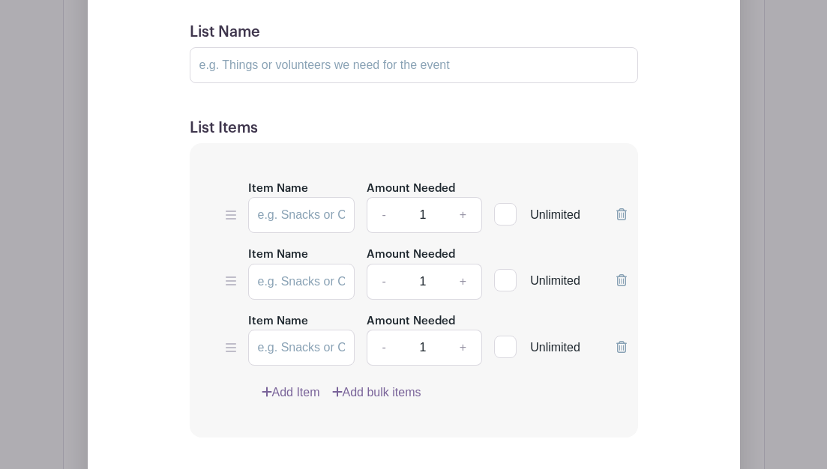
click at [298, 394] on link "Add Item" at bounding box center [291, 393] width 58 height 18
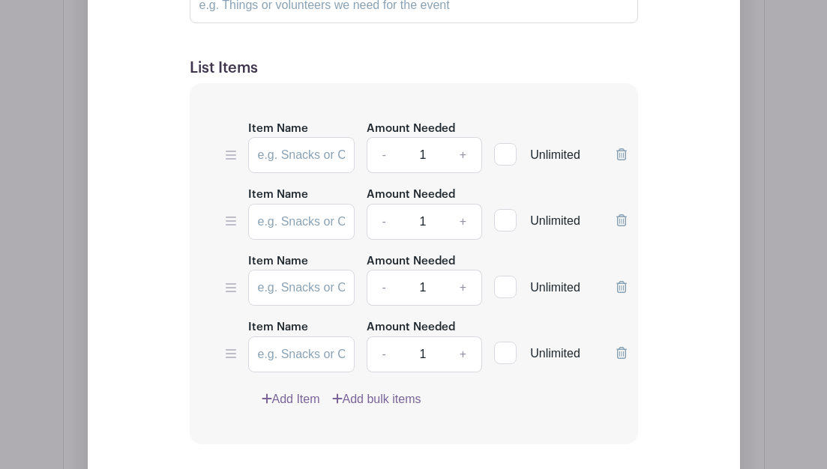
click at [295, 395] on link "Add Item" at bounding box center [291, 399] width 58 height 18
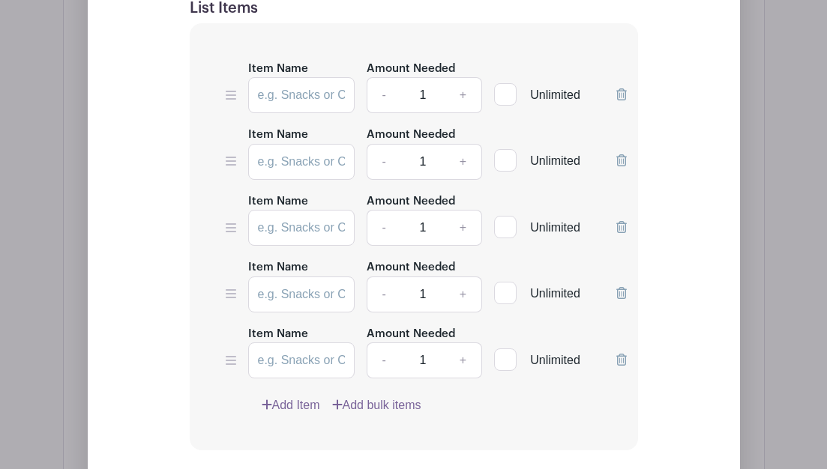
click at [295, 396] on link "Add Item" at bounding box center [291, 405] width 58 height 18
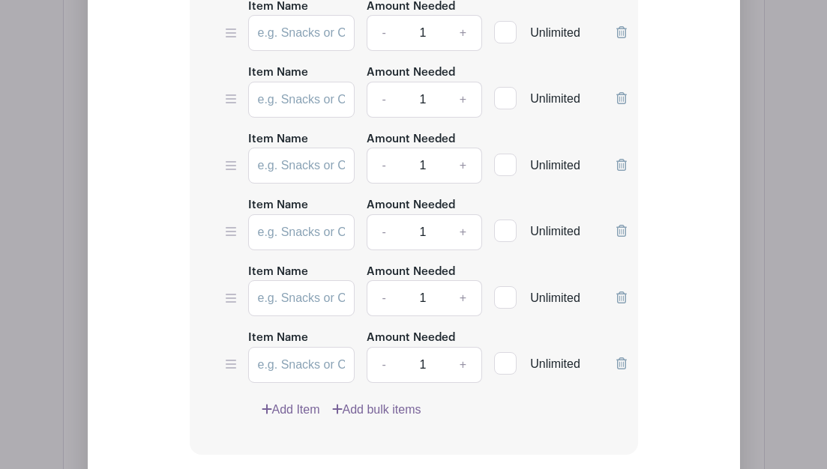
scroll to position [1294, 0]
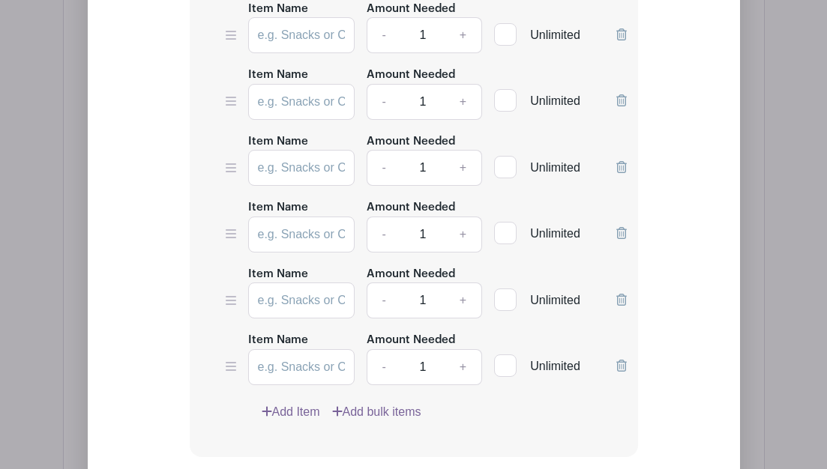
click at [295, 397] on div "Item Name Amount Needed - 1 + Unlimited Item Name Amount Needed - 1 + Unlimited" at bounding box center [414, 210] width 448 height 494
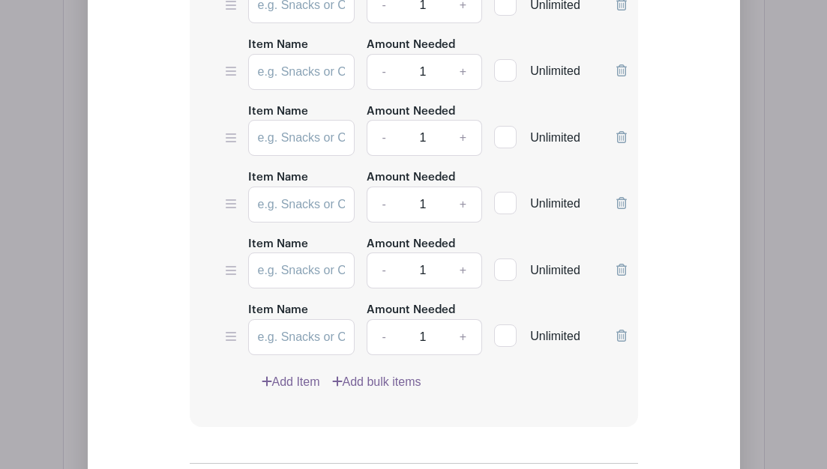
click at [295, 397] on div "Item Name Amount Needed - 1 + Unlimited Item Name Amount Needed - 1 + Unlimited" at bounding box center [414, 180] width 448 height 494
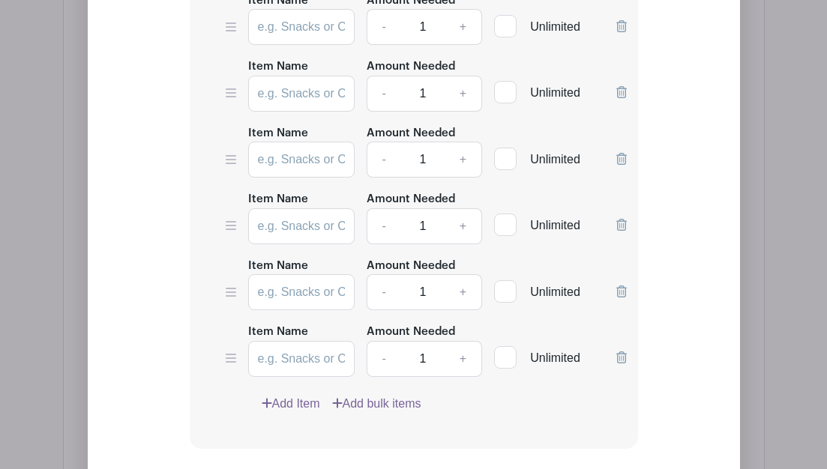
scroll to position [1294, 0]
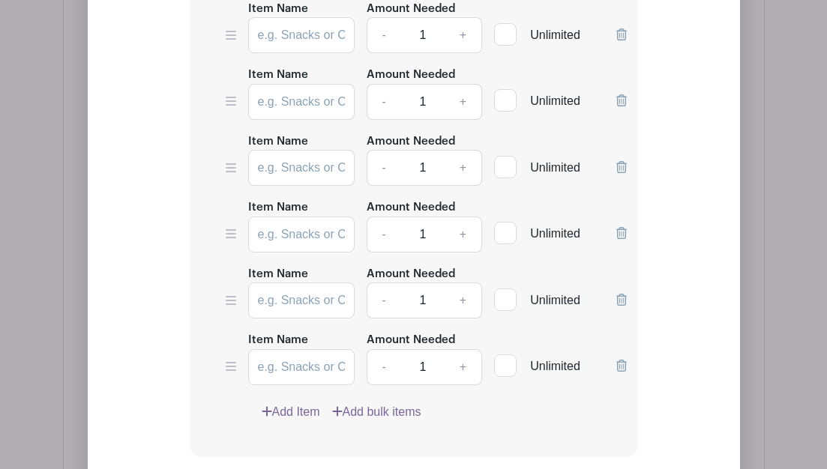
click at [298, 397] on div "Item Name Amount Needed - 1 + Unlimited Item Name Amount Needed - 1 + Unlimited" at bounding box center [414, 210] width 448 height 494
click at [271, 407] on icon at bounding box center [267, 411] width 10 height 12
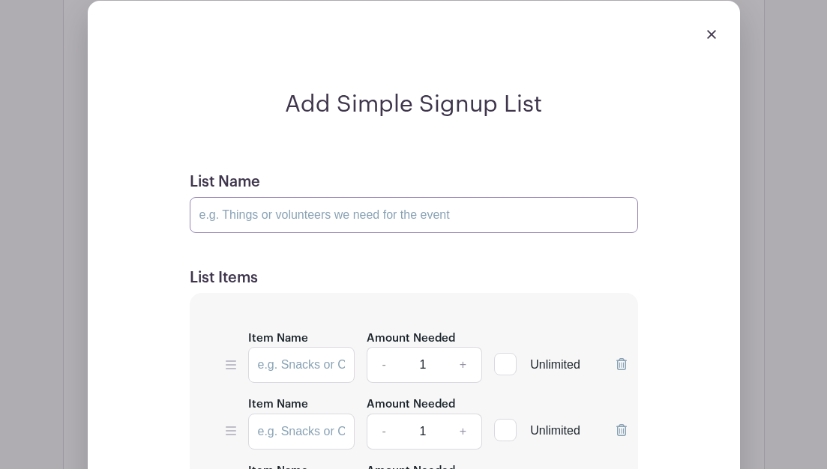
click at [275, 220] on input "List Name" at bounding box center [414, 215] width 448 height 36
click at [282, 222] on input "Pot Luck Items people willing to contribute" at bounding box center [414, 215] width 448 height 36
type input "Pot Luck Items people willing to contribute"
click at [354, 286] on h5 "List Items" at bounding box center [414, 278] width 448 height 18
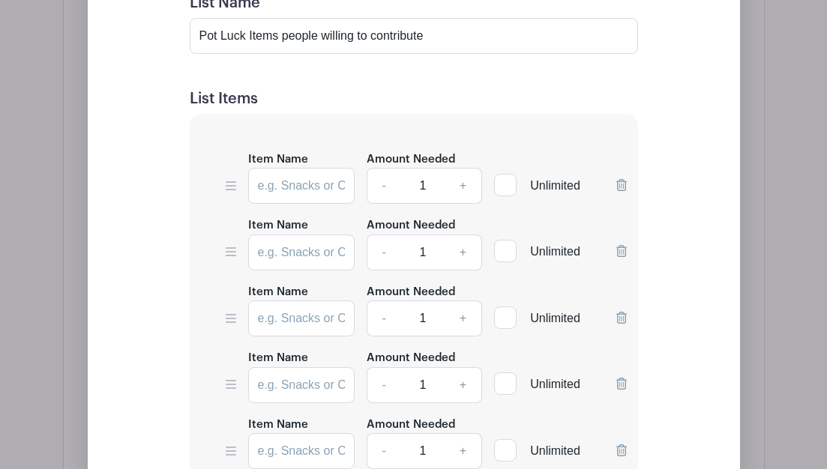
scroll to position [1144, 0]
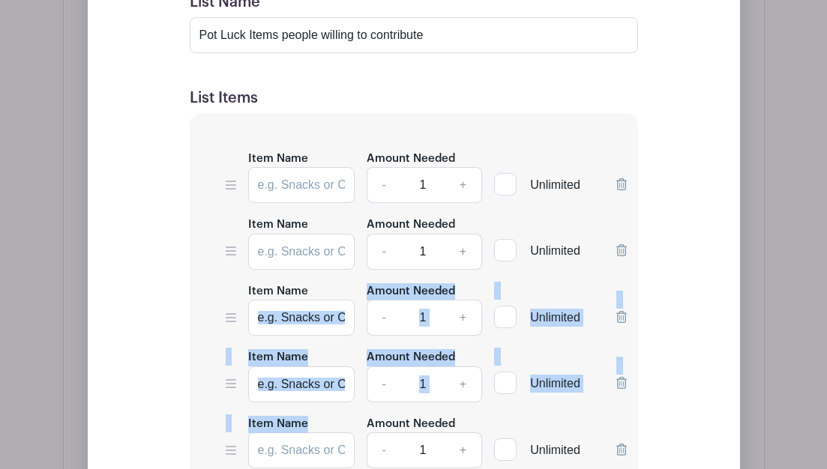
drag, startPoint x: 354, startPoint y: 286, endPoint x: 342, endPoint y: 414, distance: 129.5
click at [342, 414] on div "Item Name Amount Needed - 1 + Unlimited Item Name Amount Needed - 1 + Unlimited" at bounding box center [414, 393] width 448 height 561
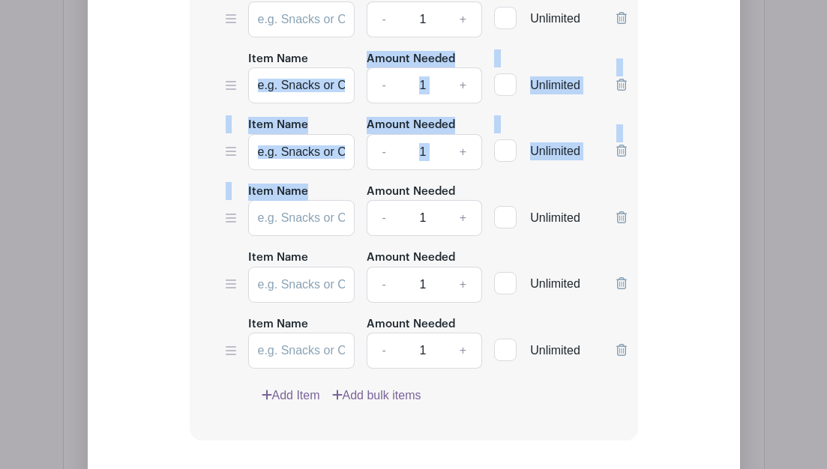
scroll to position [1383, 0]
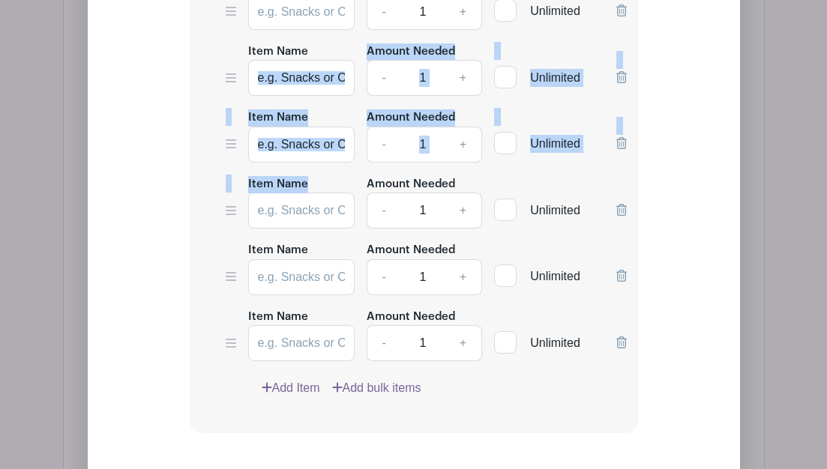
click at [280, 386] on link "Add Item" at bounding box center [291, 388] width 58 height 18
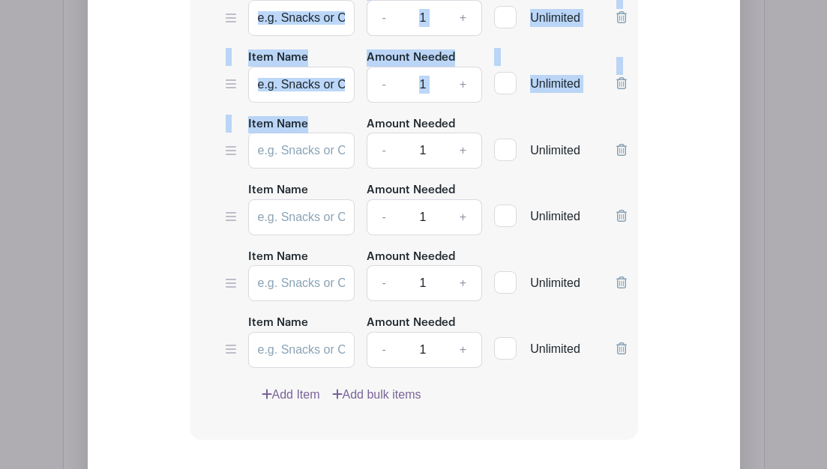
click at [280, 386] on link "Add Item" at bounding box center [291, 395] width 58 height 18
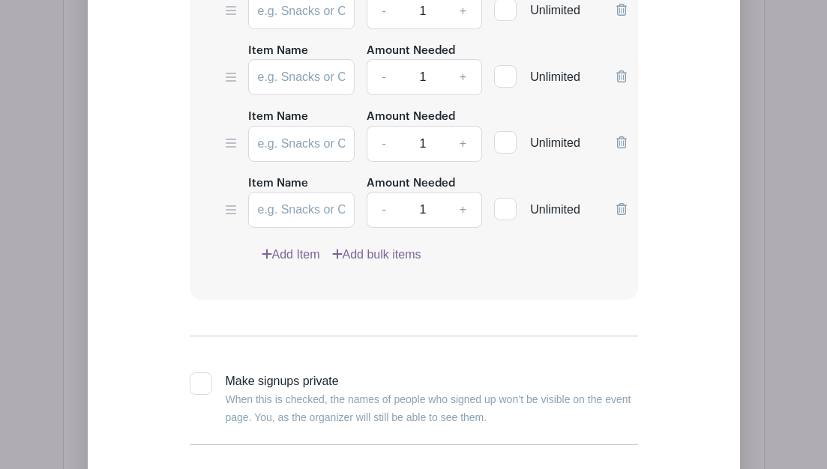
scroll to position [1653, 0]
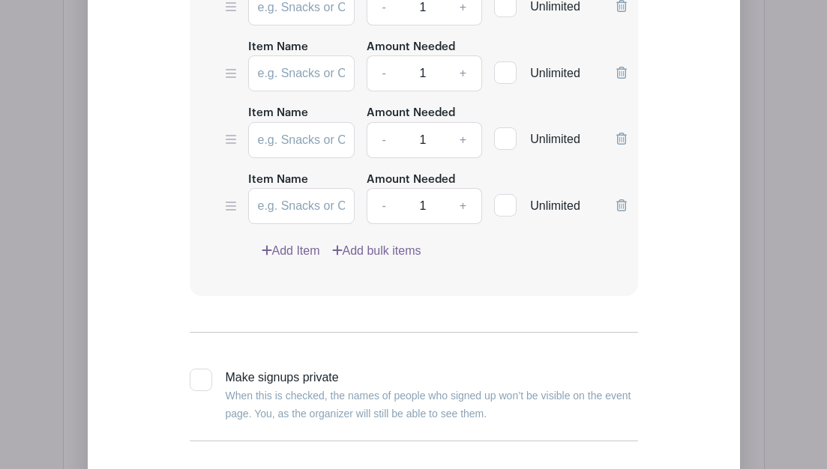
click at [271, 245] on icon at bounding box center [267, 250] width 10 height 12
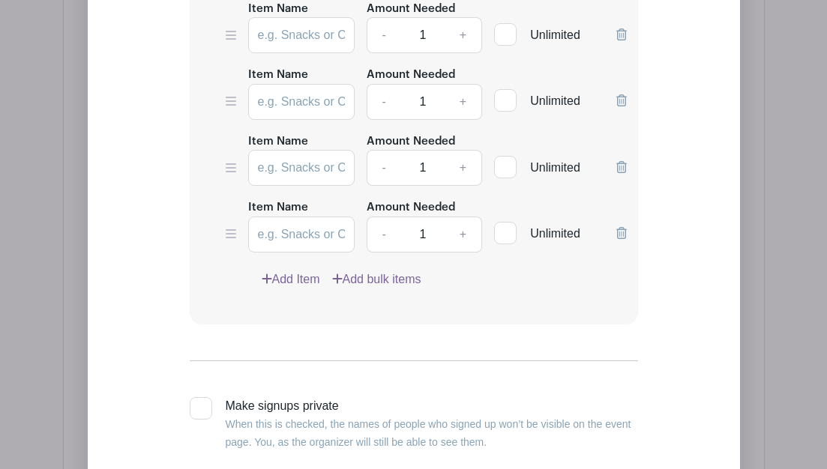
scroll to position [1713, 0]
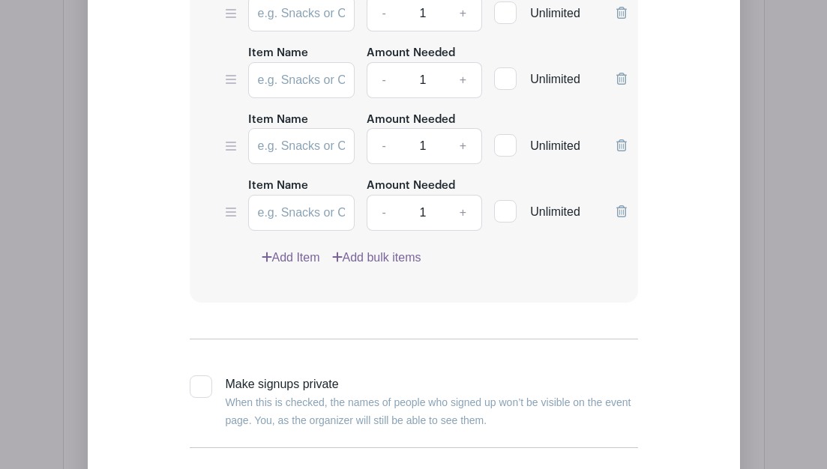
click at [277, 251] on link "Add Item" at bounding box center [291, 258] width 58 height 18
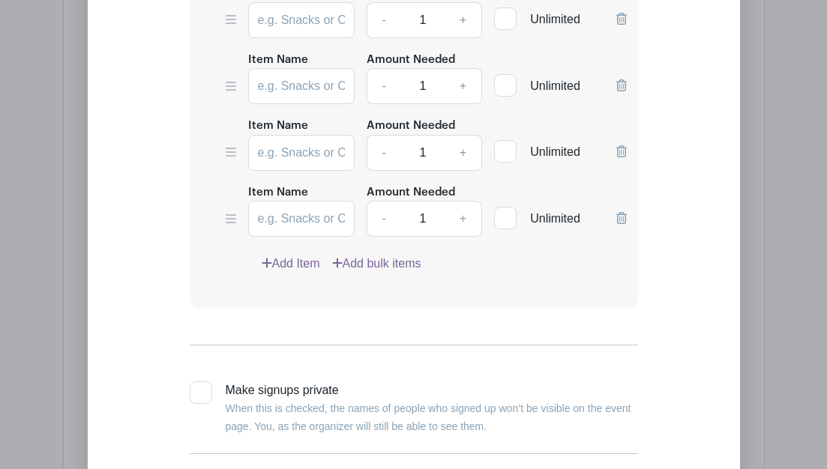
click at [277, 255] on link "Add Item" at bounding box center [291, 264] width 58 height 18
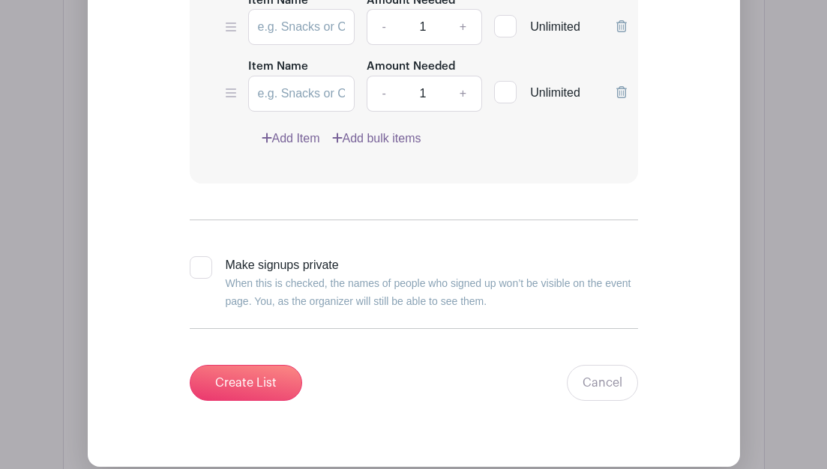
scroll to position [1983, 0]
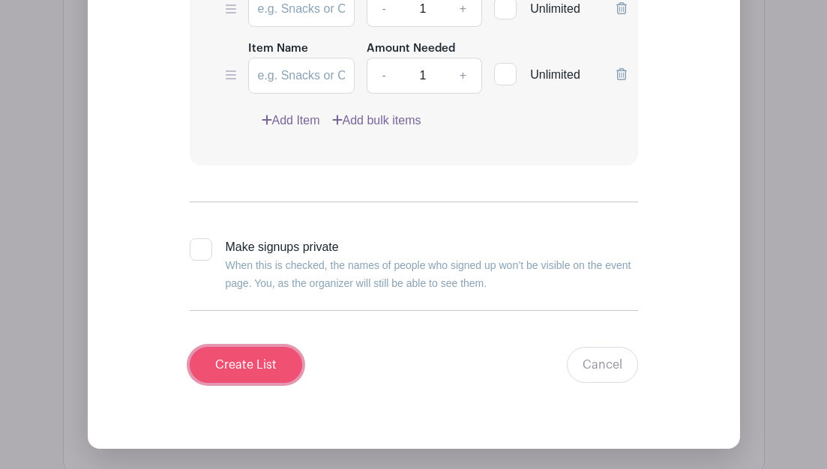
click at [265, 352] on input "Create List" at bounding box center [246, 365] width 112 height 36
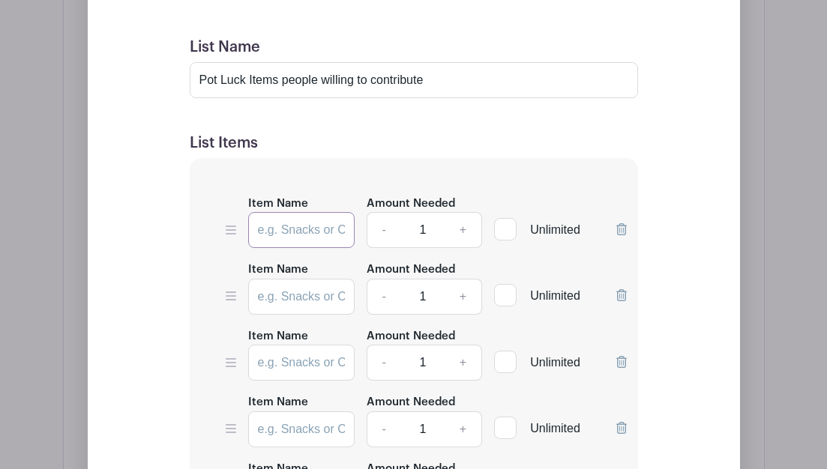
scroll to position [1095, 0]
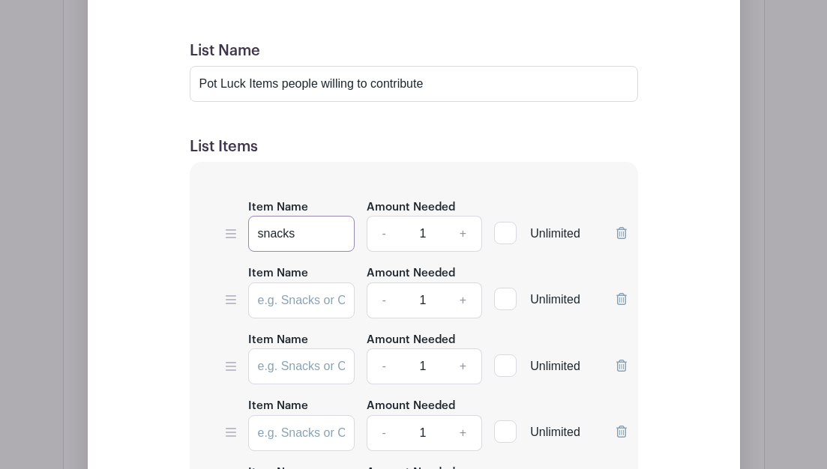
type input "snacks"
click at [284, 289] on input "Item Name" at bounding box center [301, 301] width 106 height 36
type input "snacks"
click at [342, 372] on input "Item Name" at bounding box center [301, 366] width 106 height 36
click at [226, 363] on icon at bounding box center [231, 366] width 10 height 12
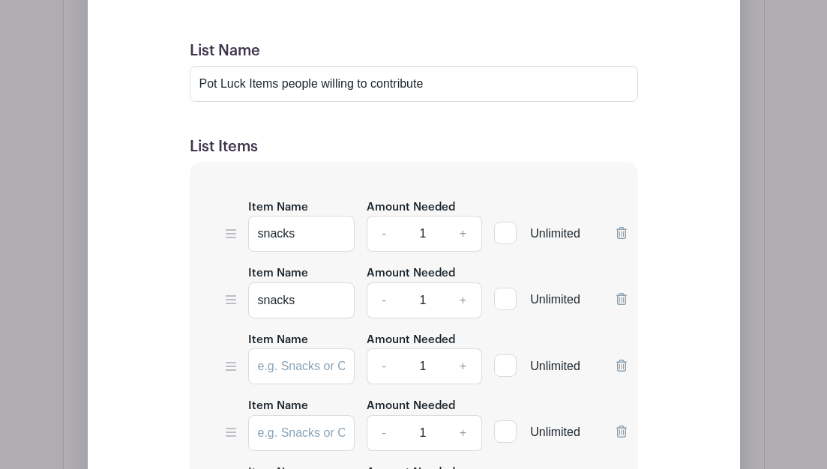
click at [250, 372] on input "Item Name" at bounding box center [301, 366] width 106 height 36
type input "s"
click at [289, 304] on input "snacks" at bounding box center [301, 301] width 106 height 36
click at [295, 304] on input "snacks" at bounding box center [301, 301] width 106 height 36
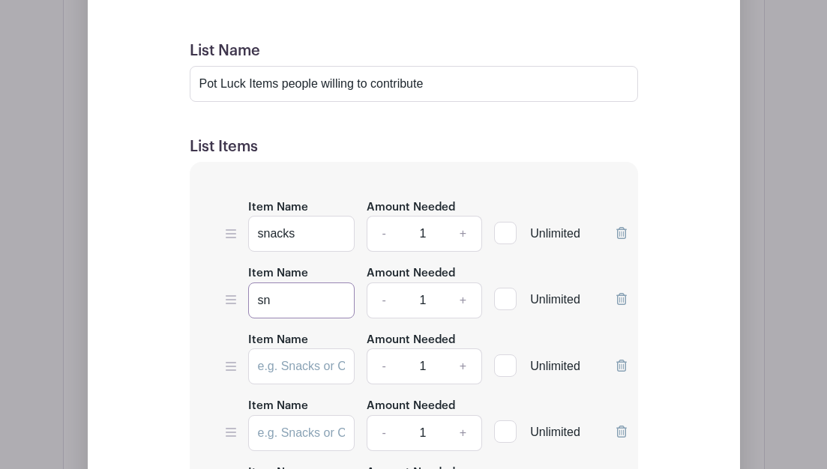
type input "s"
click at [301, 235] on input "snacks" at bounding box center [301, 234] width 106 height 36
type input "s"
click at [438, 236] on div at bounding box center [505, 233] width 22 height 22
click at [438, 235] on input "Unlimited" at bounding box center [499, 230] width 10 height 10
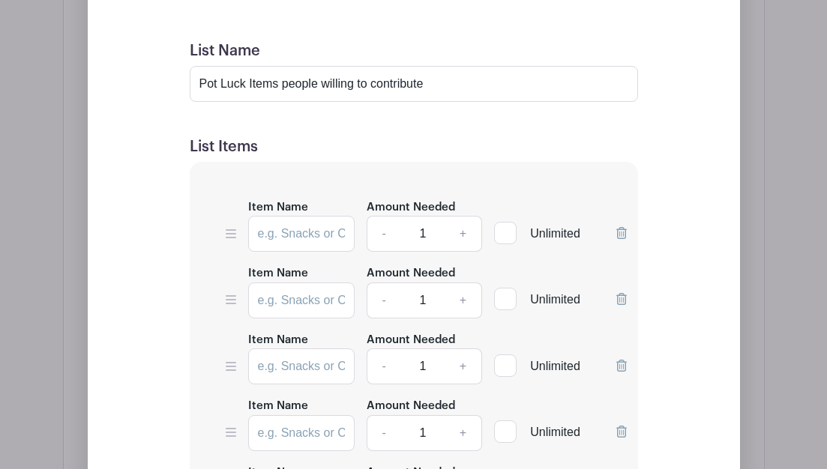
checkbox input "true"
click at [328, 234] on input "Item Name" at bounding box center [301, 234] width 106 height 36
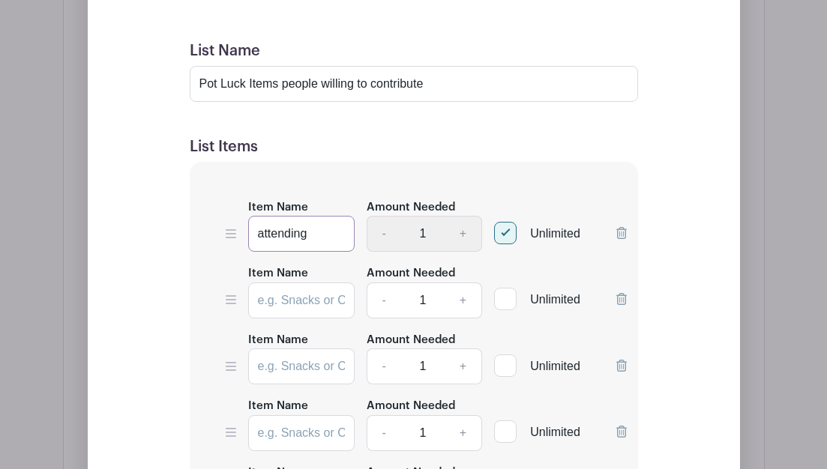
type input "attending"
click at [324, 303] on input "Item Name" at bounding box center [301, 301] width 106 height 36
type input "f"
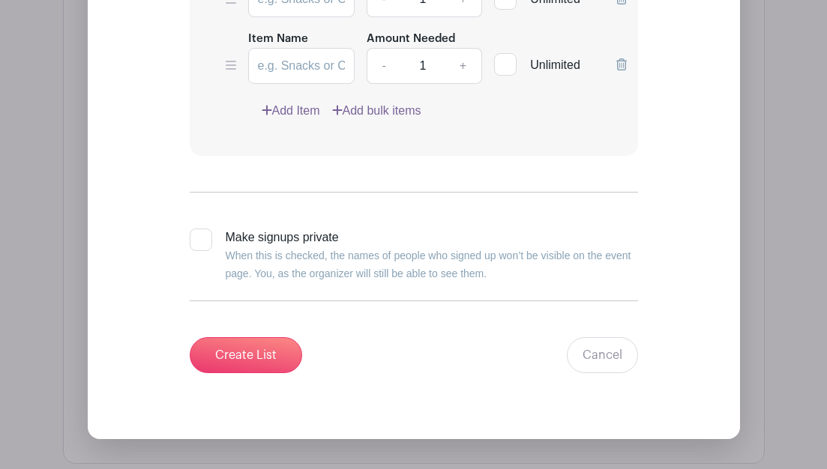
scroll to position [1994, 0]
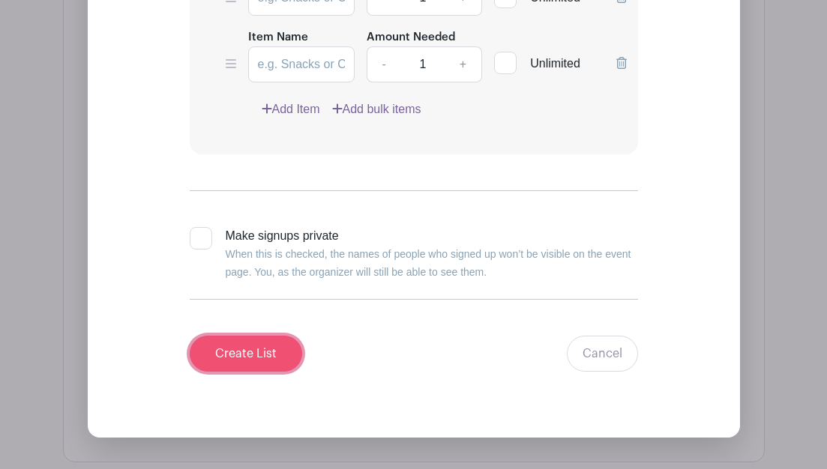
click at [258, 354] on input "Create List" at bounding box center [246, 354] width 112 height 36
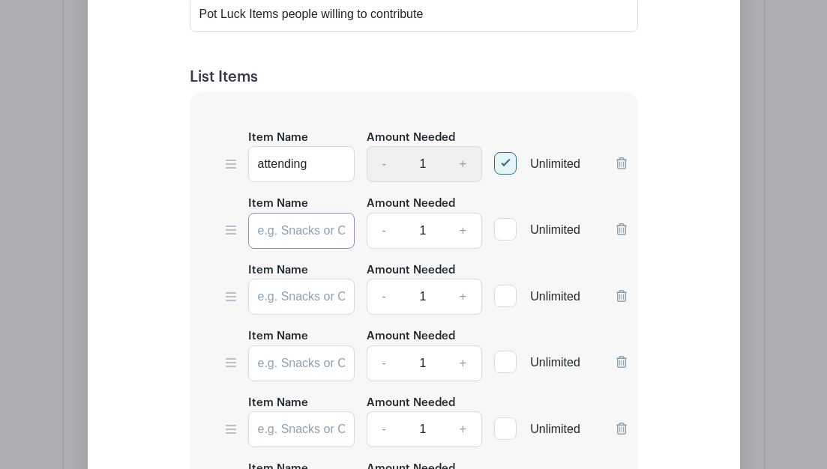
scroll to position [1161, 0]
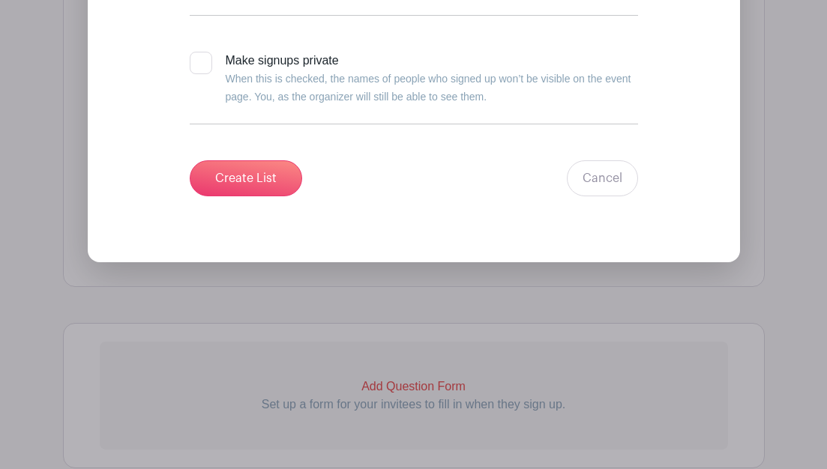
scroll to position [2169, 0]
click at [212, 193] on input "Create List" at bounding box center [246, 179] width 112 height 36
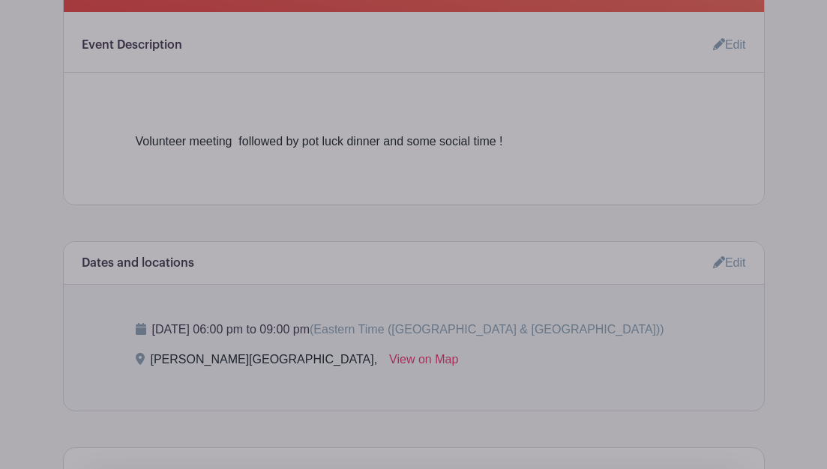
scroll to position [495, 0]
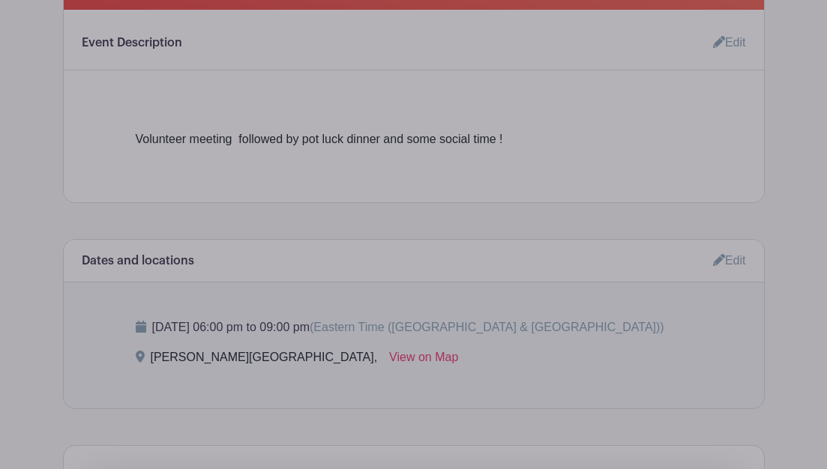
drag, startPoint x: 826, startPoint y: 115, endPoint x: 812, endPoint y: 33, distance: 83.7
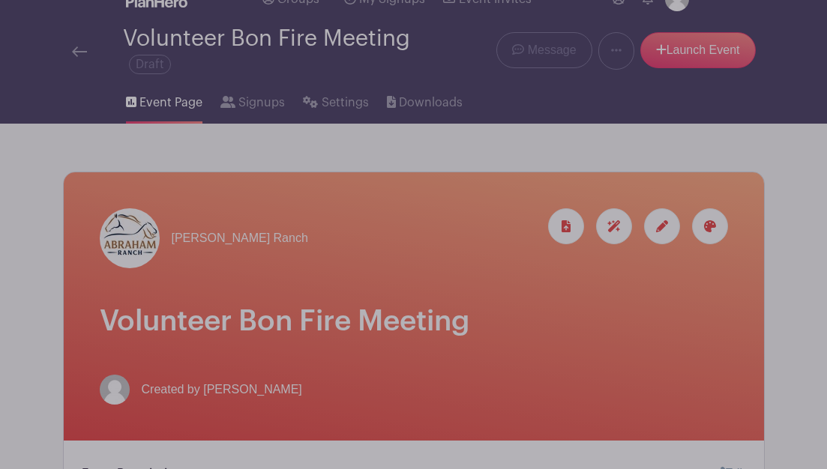
scroll to position [0, 0]
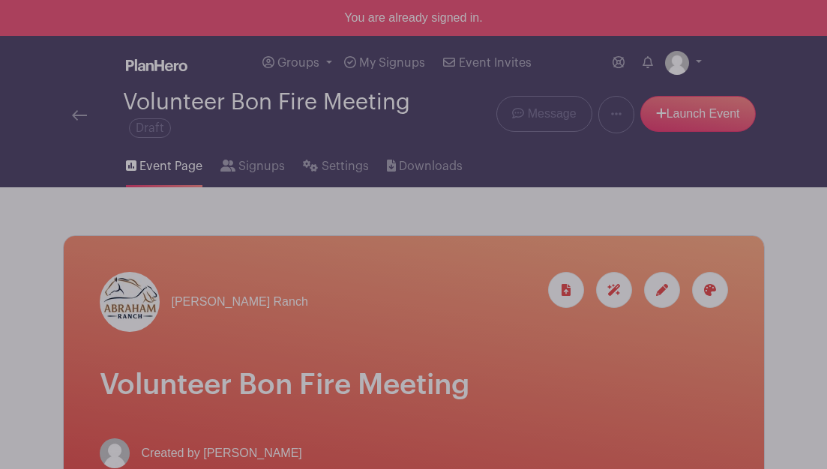
scroll to position [30, 0]
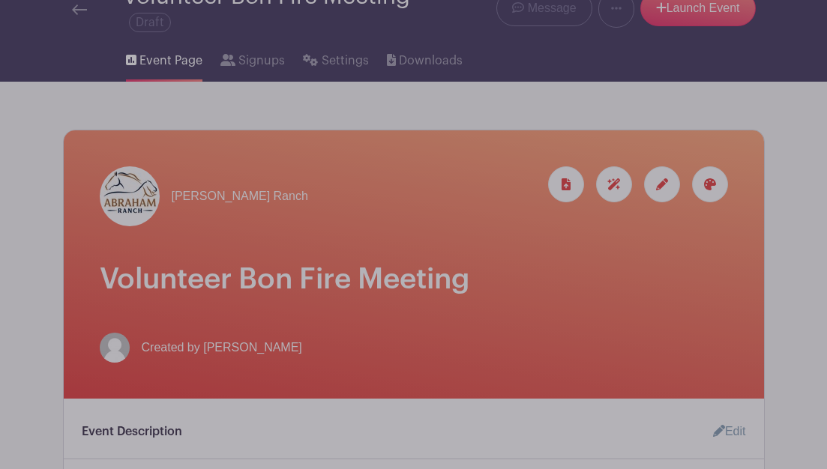
scroll to position [120, 0]
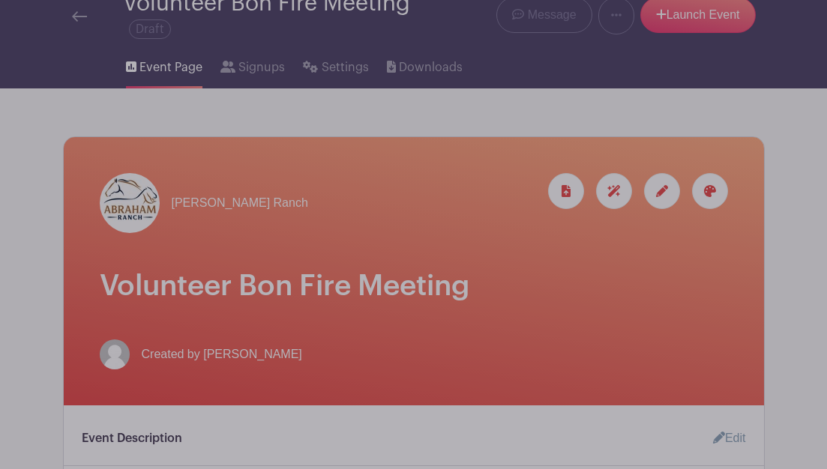
scroll to position [7, 0]
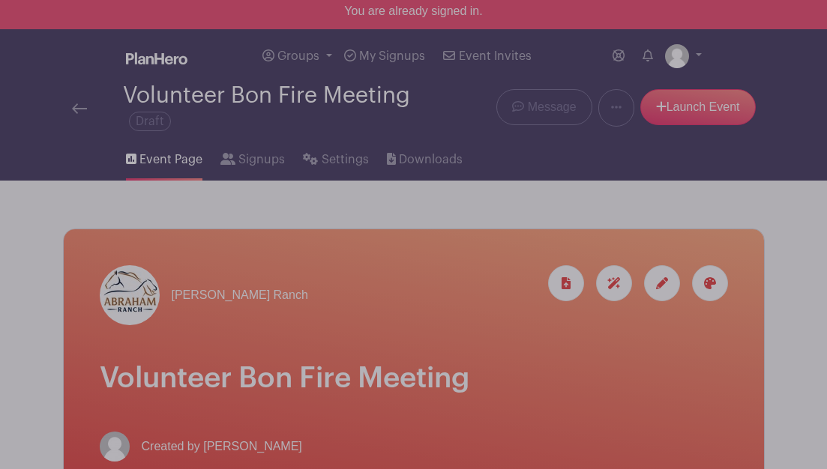
drag, startPoint x: 695, startPoint y: 109, endPoint x: 725, endPoint y: 166, distance: 63.7
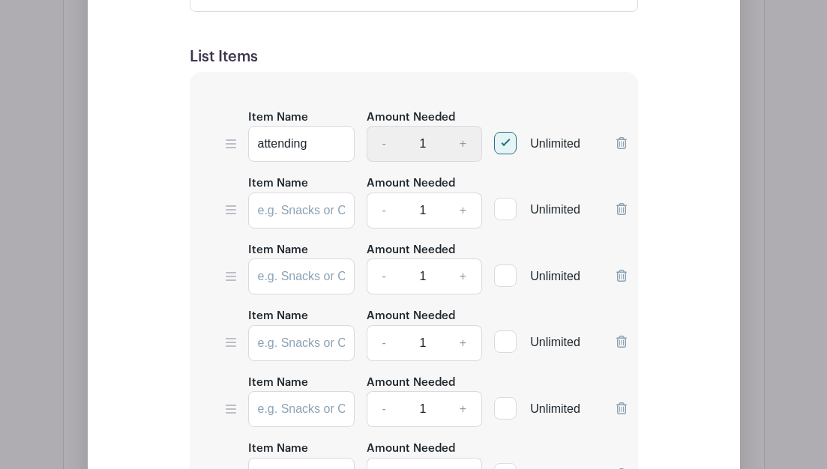
scroll to position [1359, 0]
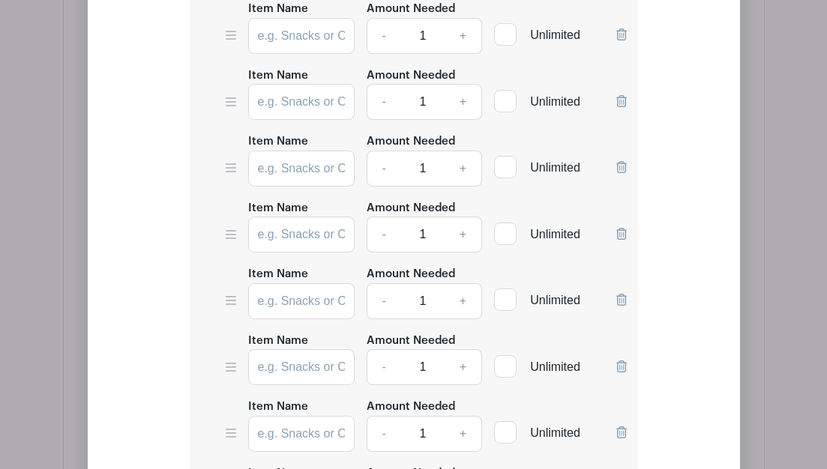
drag, startPoint x: 825, startPoint y: 304, endPoint x: 820, endPoint y: 351, distance: 48.2
click at [438, 351] on div "Add Simple Signup List List Name Pot Luck Items people willing to contribute Li…" at bounding box center [414, 338] width 700 height 1515
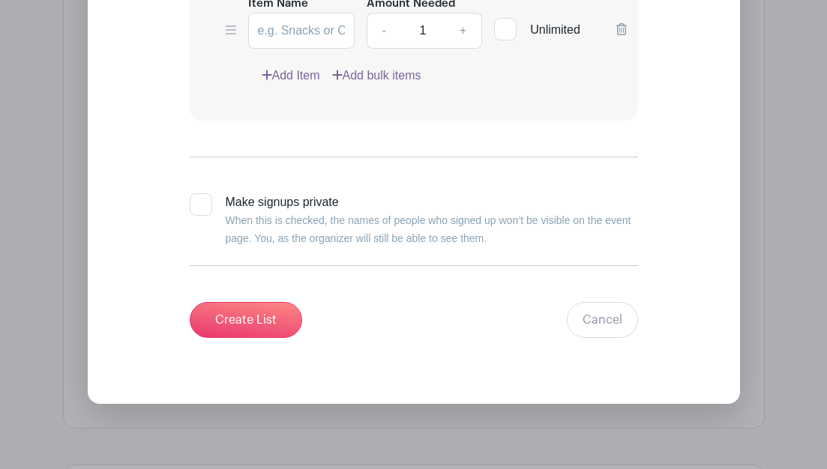
scroll to position [2038, 0]
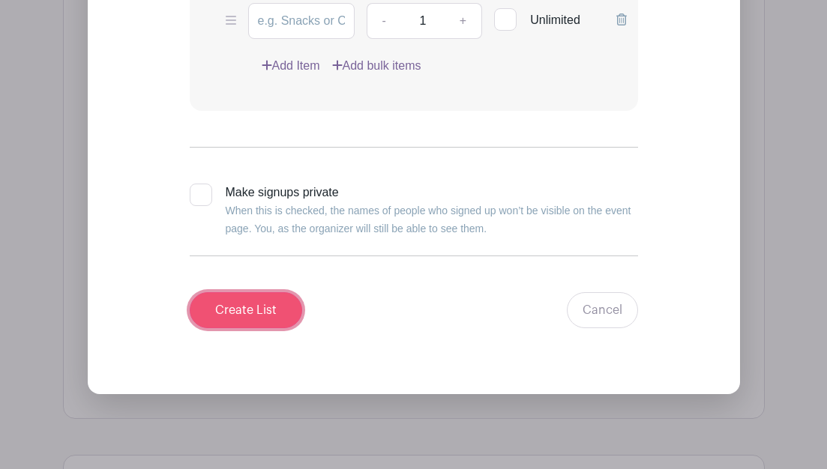
click at [265, 311] on input "Create List" at bounding box center [246, 310] width 112 height 36
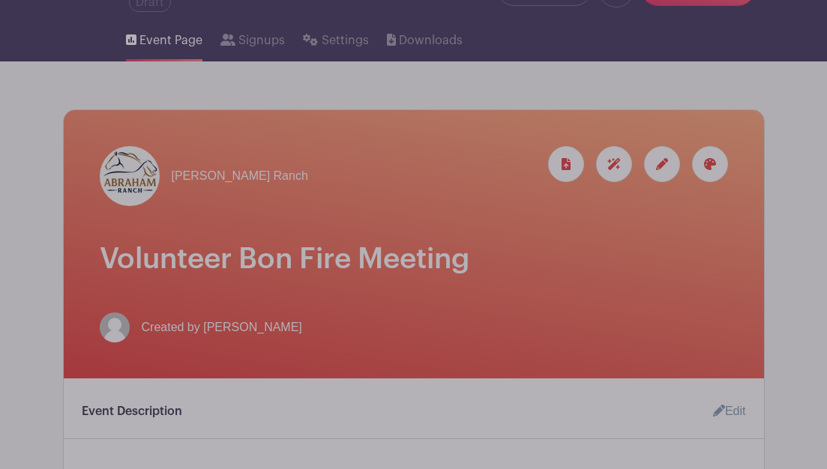
scroll to position [64, 0]
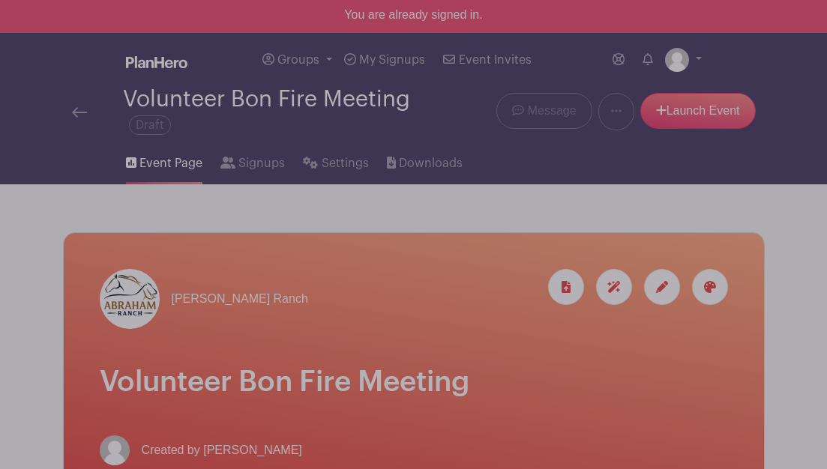
scroll to position [0, 0]
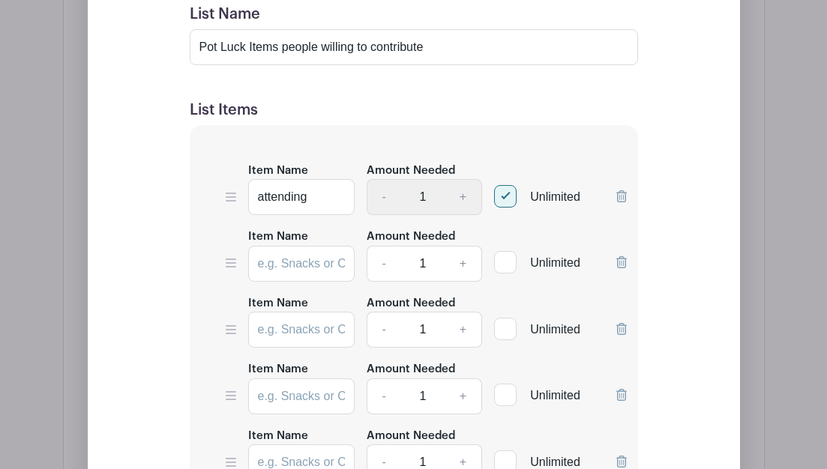
scroll to position [1203, 0]
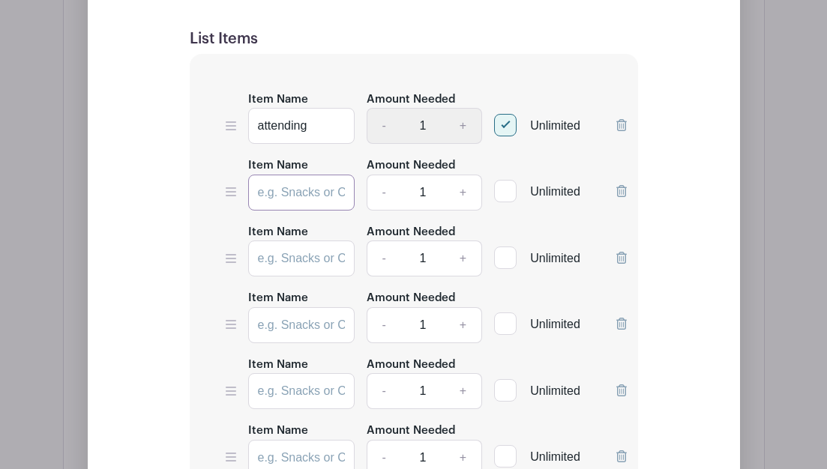
click at [317, 196] on input "Item Name" at bounding box center [301, 193] width 106 height 36
type input "snacks"
click at [304, 249] on input "Item Name" at bounding box center [301, 259] width 106 height 36
type input "snacks"
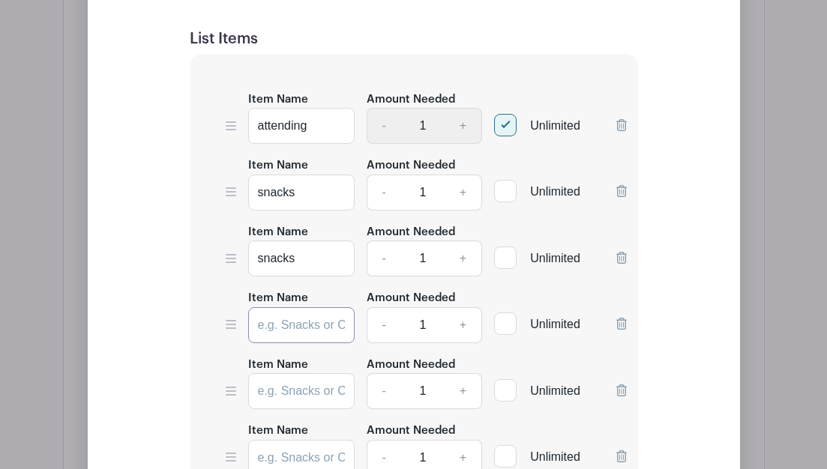
click at [299, 326] on input "Item Name" at bounding box center [301, 325] width 106 height 36
click at [307, 321] on input "sancks" at bounding box center [301, 325] width 106 height 36
type input "snacks"
click at [320, 385] on input "Item Name" at bounding box center [301, 391] width 106 height 36
type input "snacks"
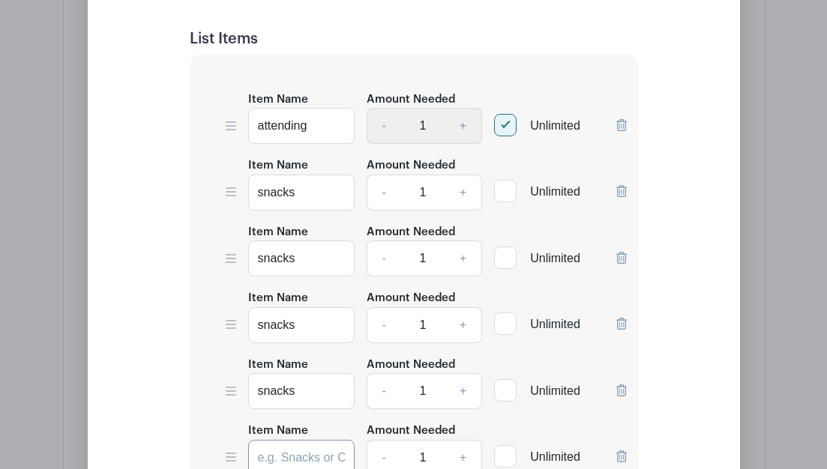
click at [326, 459] on input "Item Name" at bounding box center [301, 458] width 106 height 36
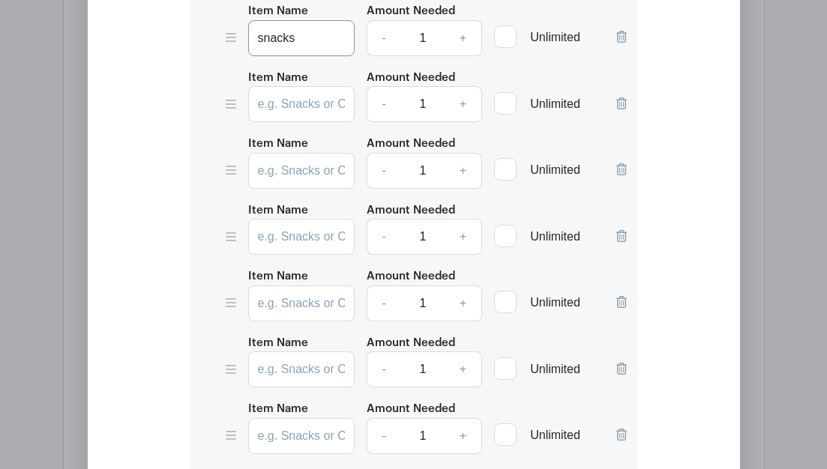
scroll to position [1641, 0]
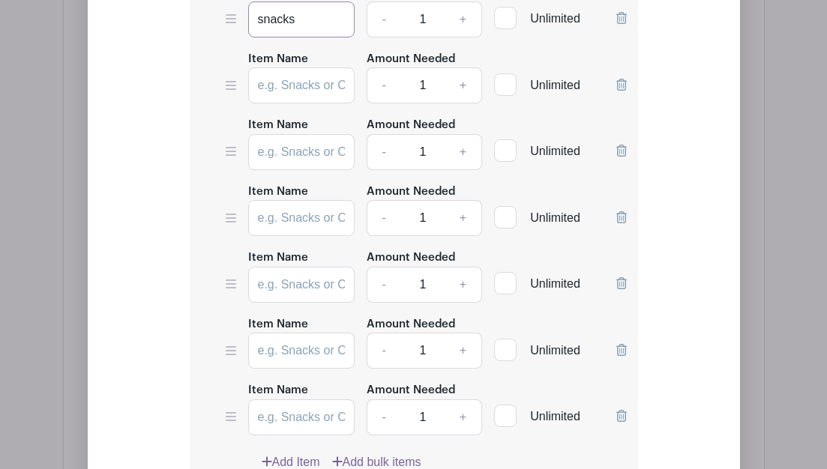
type input "snacks"
click at [346, 89] on input "Item Name" at bounding box center [301, 85] width 106 height 36
type input "snacks"
click at [319, 141] on input "Item Name" at bounding box center [301, 152] width 106 height 36
type input "snacks"
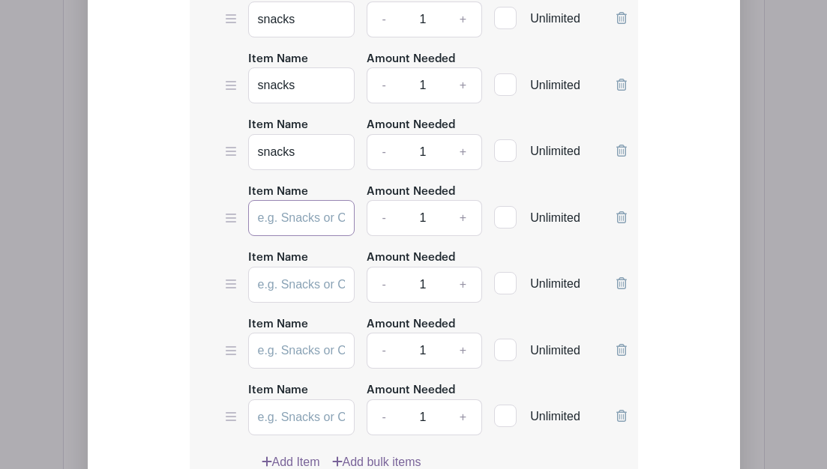
click at [290, 214] on input "Item Name" at bounding box center [301, 218] width 106 height 36
type input "snacks"
click at [292, 271] on input "Item Name" at bounding box center [301, 285] width 106 height 36
type input "snacks"
click at [289, 348] on input "Item Name" at bounding box center [301, 351] width 106 height 36
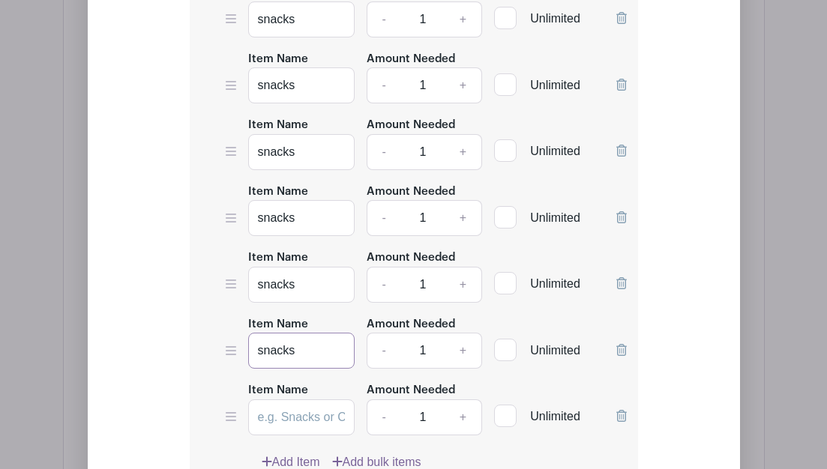
type input "snacks"
click at [287, 415] on input "Item Name" at bounding box center [301, 417] width 106 height 36
type input "snacks"
click at [438, 421] on div "Add Simple Signup List List Name Pot Luck Items people willing to contribute Li…" at bounding box center [414, 77] width 556 height 1329
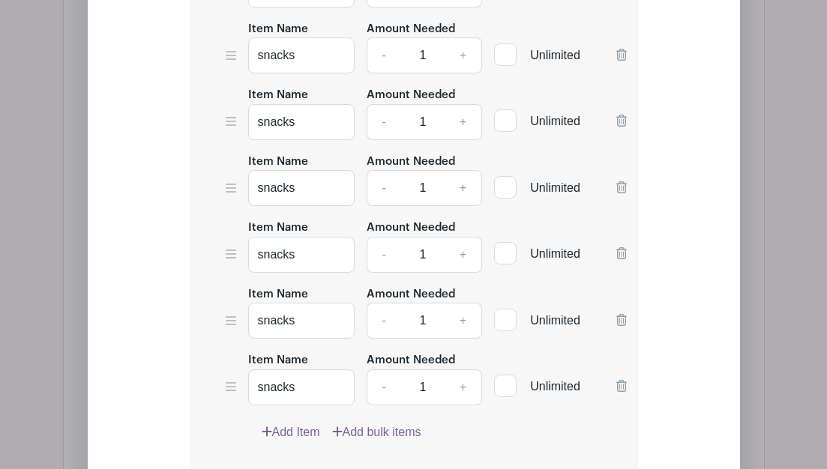
scroll to position [1701, 0]
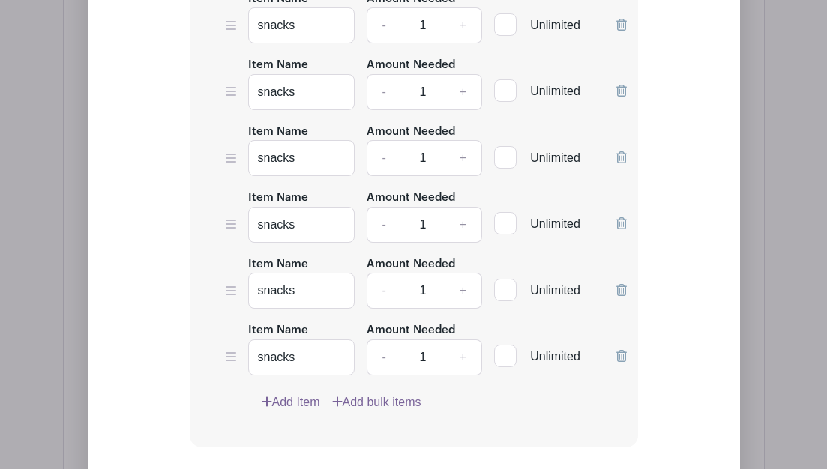
click at [438, 421] on div "Add Simple Signup List List Name Pot Luck Items people willing to contribute Li…" at bounding box center [414, 17] width 556 height 1329
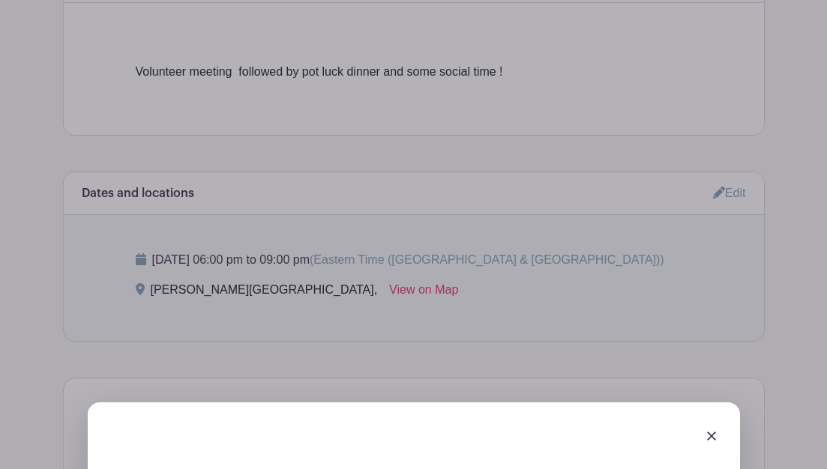
click at [438, 421] on div at bounding box center [414, 435] width 628 height 42
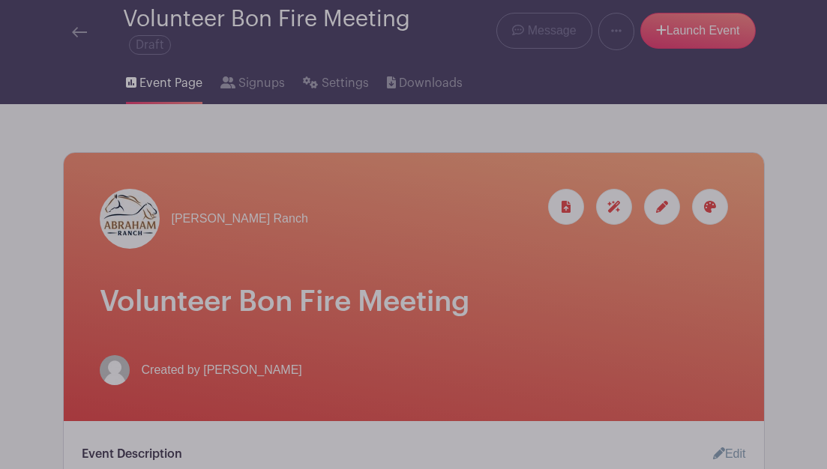
scroll to position [82, 0]
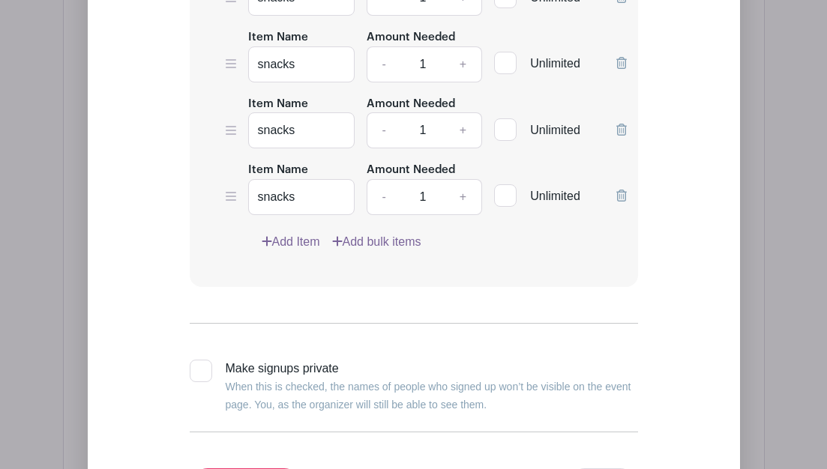
scroll to position [2023, 0]
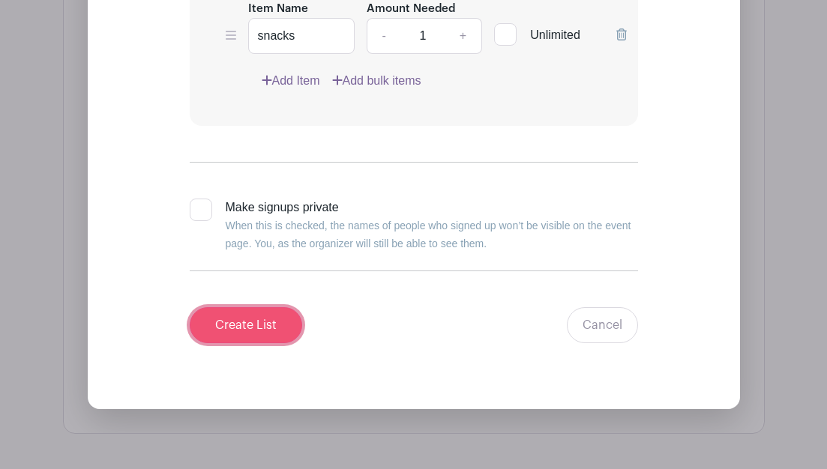
click at [265, 316] on input "Create List" at bounding box center [246, 325] width 112 height 36
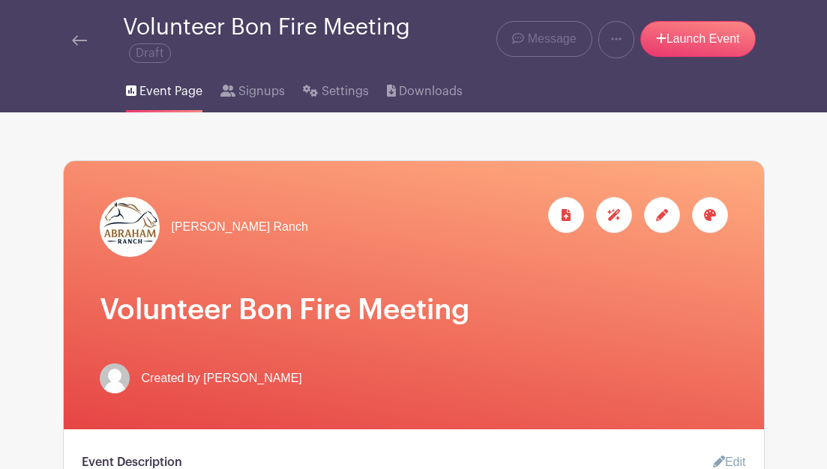
scroll to position [57, 0]
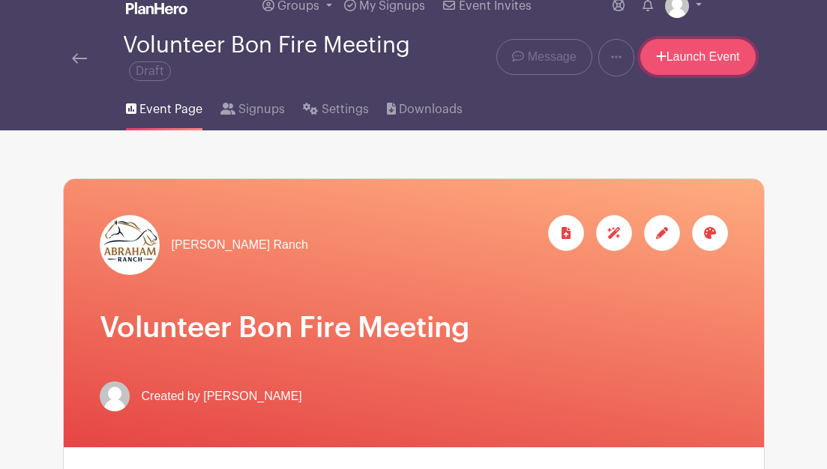
click at [438, 51] on link "Launch Event" at bounding box center [697, 57] width 115 height 36
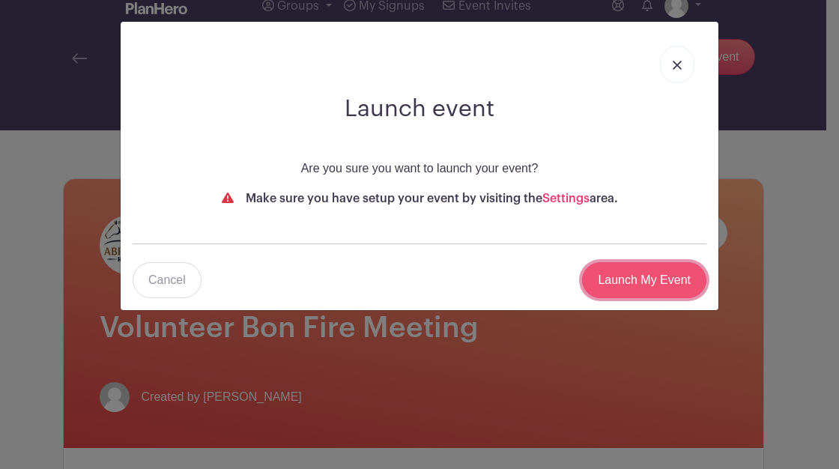
click at [438, 286] on input "Launch My Event" at bounding box center [644, 280] width 124 height 36
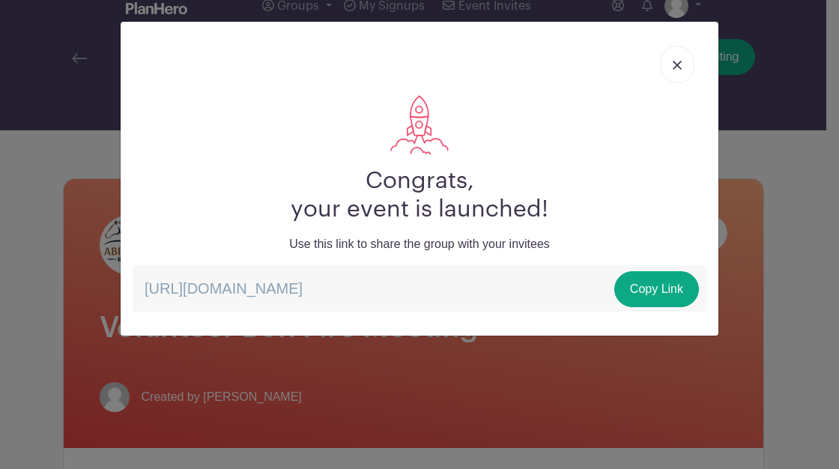
click at [438, 67] on link at bounding box center [677, 64] width 34 height 37
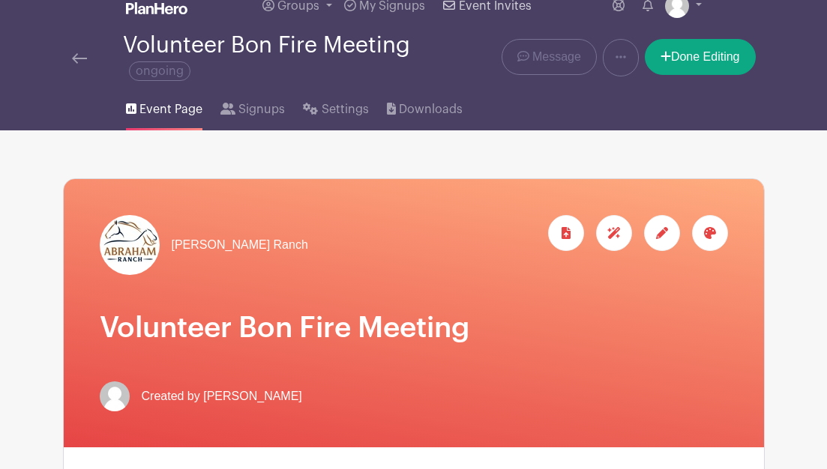
click at [438, 3] on span "Event Invites" at bounding box center [495, 6] width 73 height 12
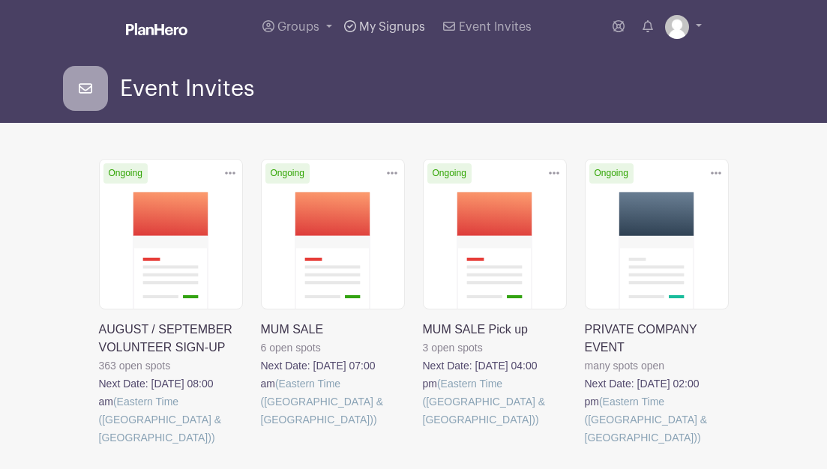
click at [409, 29] on span "My Signups" at bounding box center [392, 27] width 66 height 12
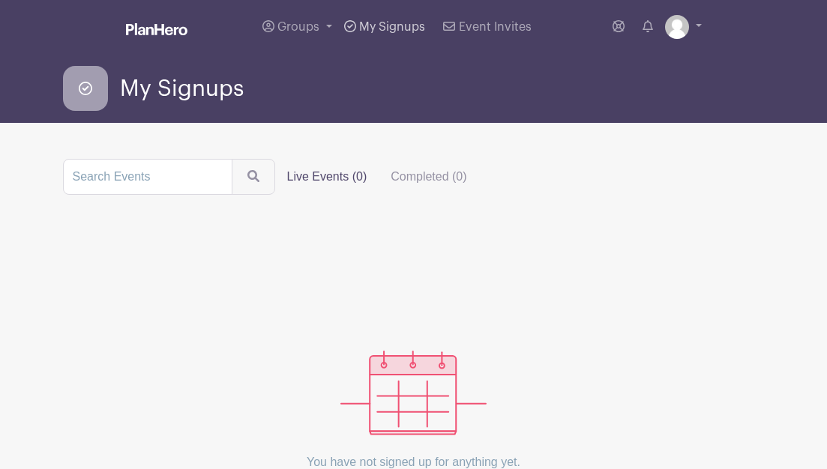
click at [352, 21] on icon at bounding box center [350, 26] width 12 height 12
click at [299, 27] on span "Groups" at bounding box center [298, 27] width 42 height 12
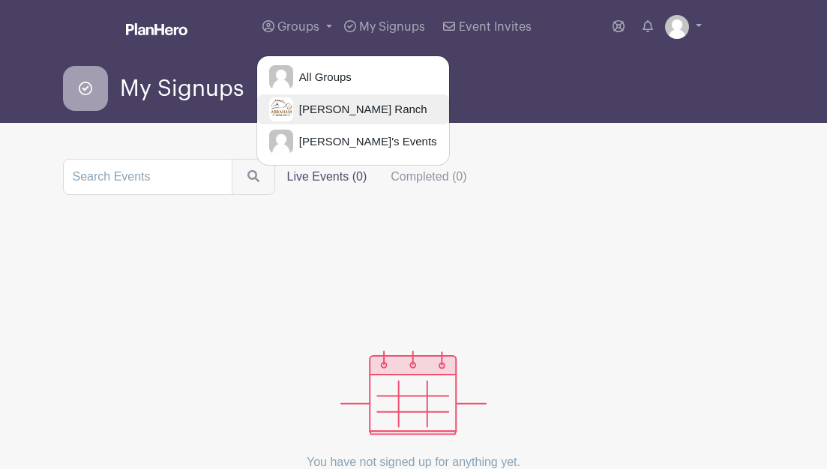
click at [308, 115] on span "Abraham Ranch" at bounding box center [360, 109] width 134 height 17
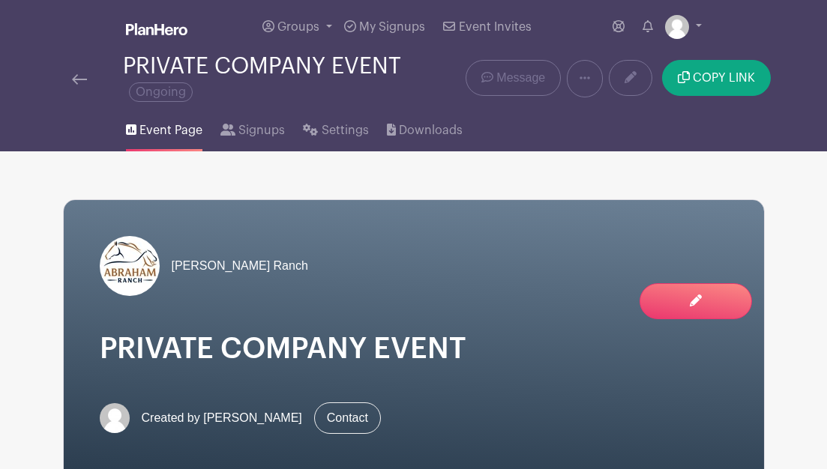
click at [82, 82] on img at bounding box center [79, 79] width 15 height 10
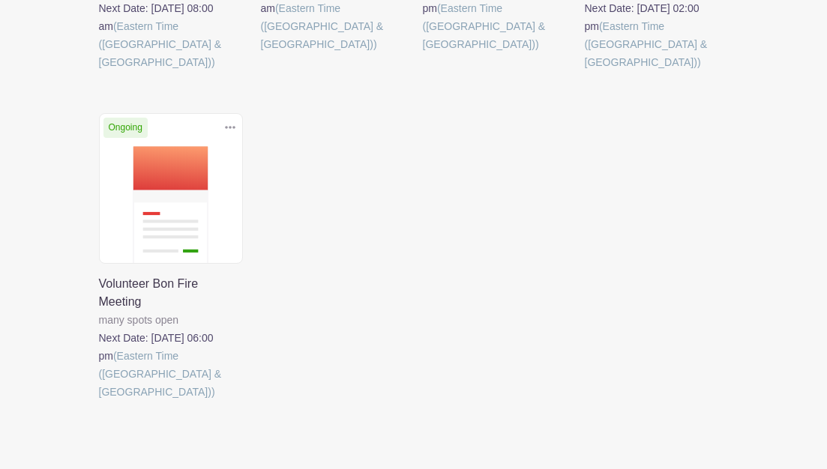
scroll to position [480, 0]
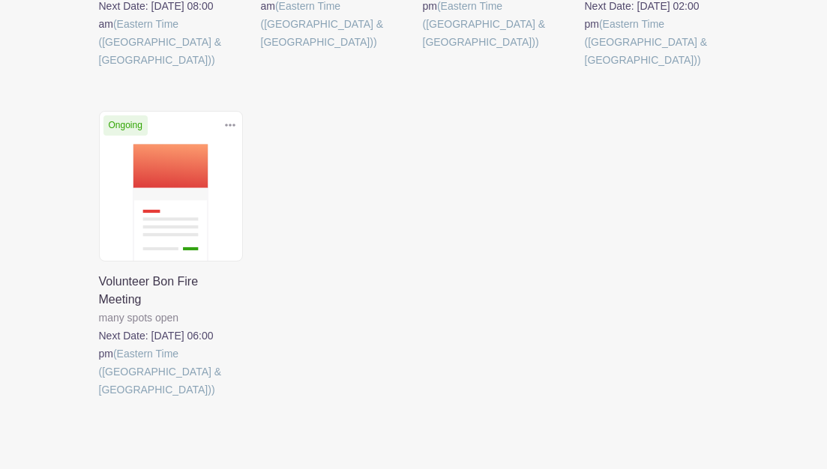
click at [99, 399] on link at bounding box center [99, 399] width 0 height 0
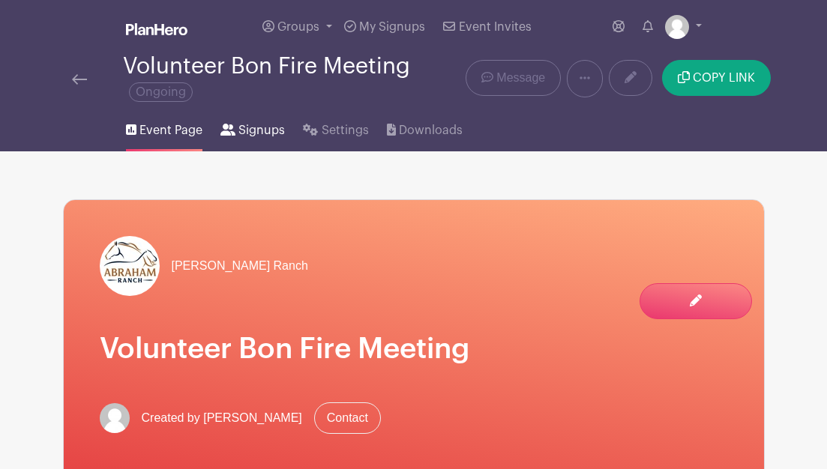
click at [248, 129] on span "Signups" at bounding box center [261, 130] width 46 height 18
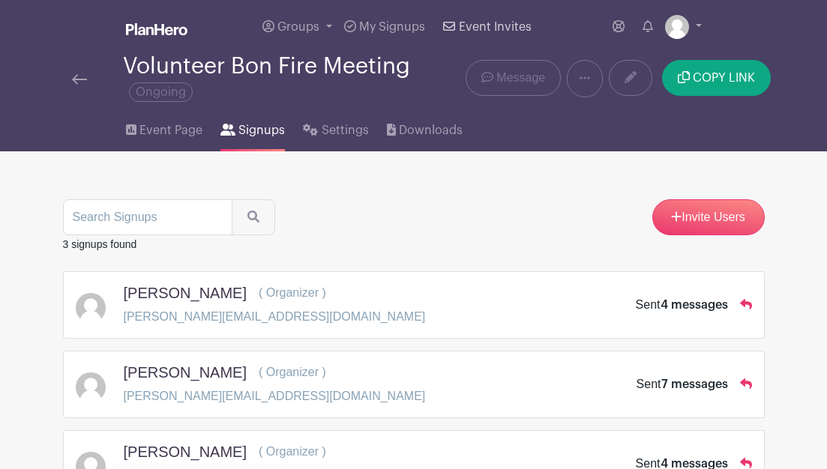
click at [438, 21] on span "Event Invites" at bounding box center [495, 27] width 73 height 12
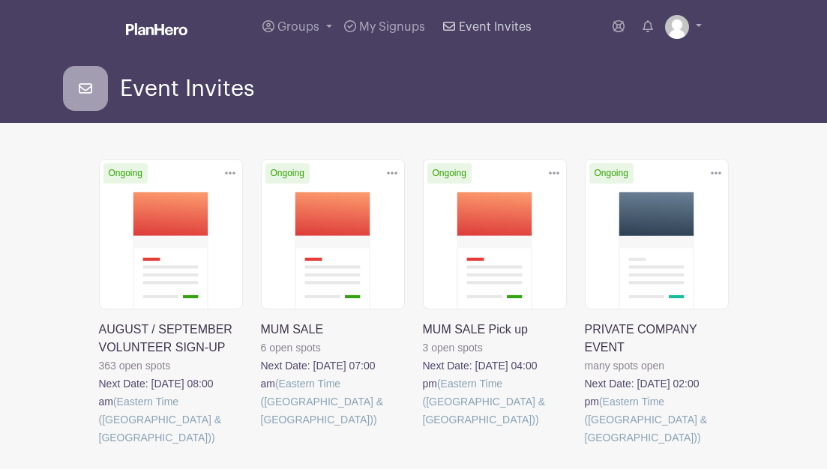
click at [438, 23] on span "Event Invites" at bounding box center [495, 27] width 73 height 12
click at [438, 29] on span "Event Invites" at bounding box center [495, 27] width 73 height 12
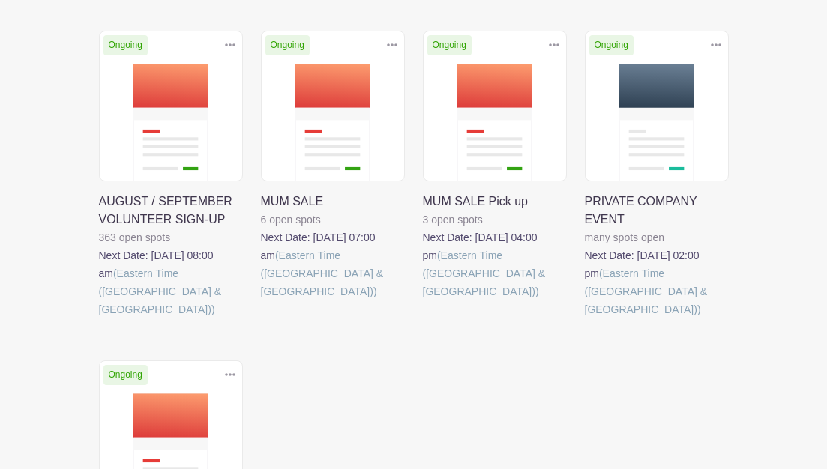
scroll to position [150, 0]
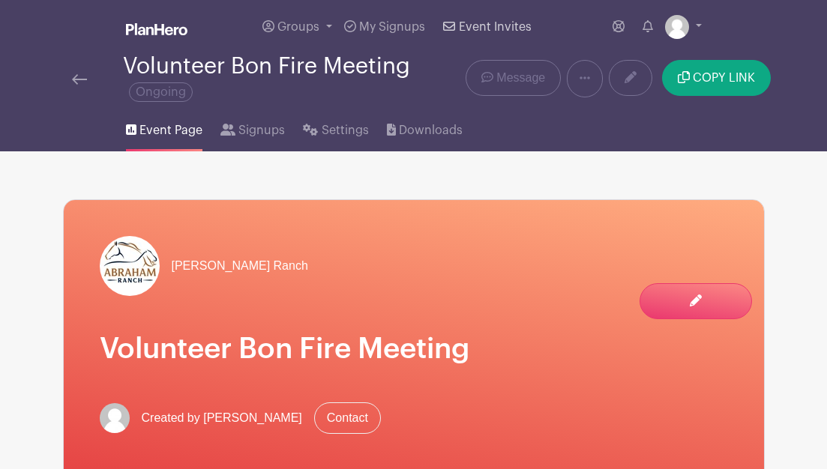
click at [438, 26] on span "Event Invites" at bounding box center [495, 27] width 73 height 12
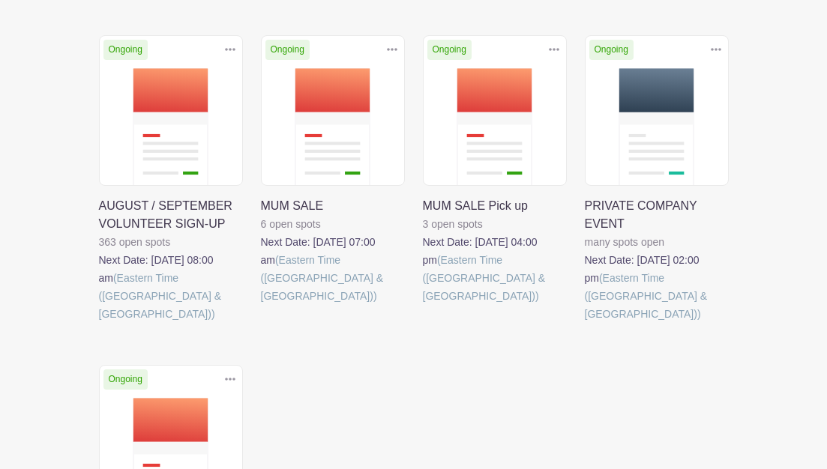
scroll to position [150, 0]
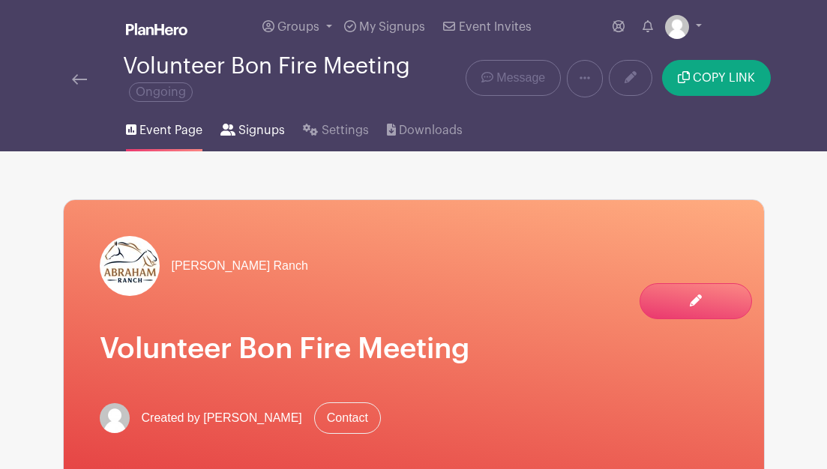
click at [229, 137] on link "Signups" at bounding box center [252, 127] width 64 height 48
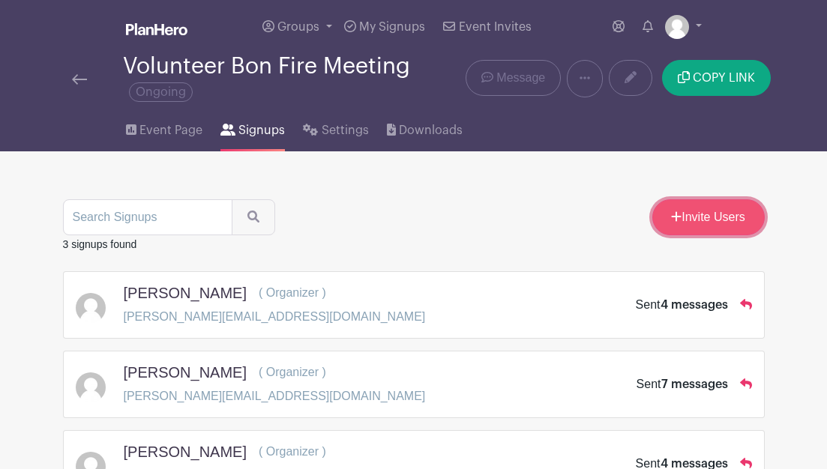
click at [438, 211] on link "Invite Users" at bounding box center [708, 217] width 112 height 36
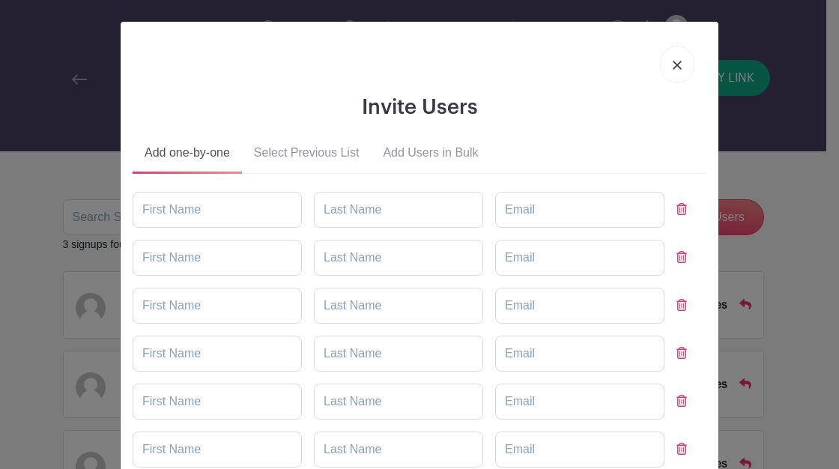
click at [308, 151] on button "Select Previous List" at bounding box center [307, 156] width 130 height 36
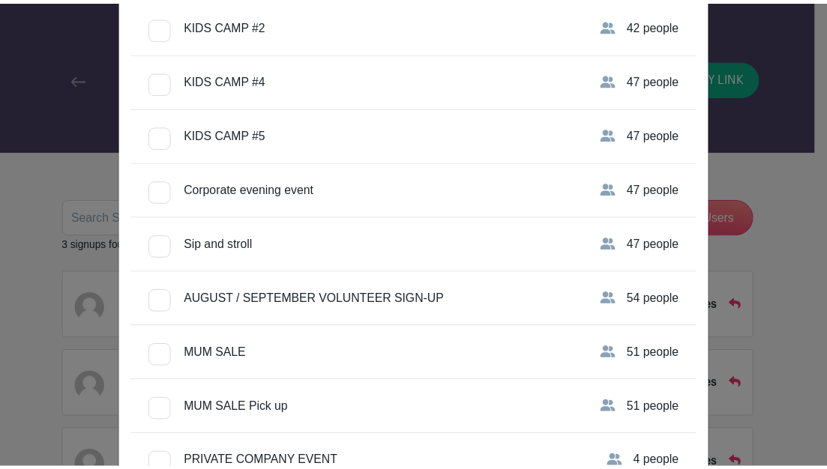
scroll to position [1216, 0]
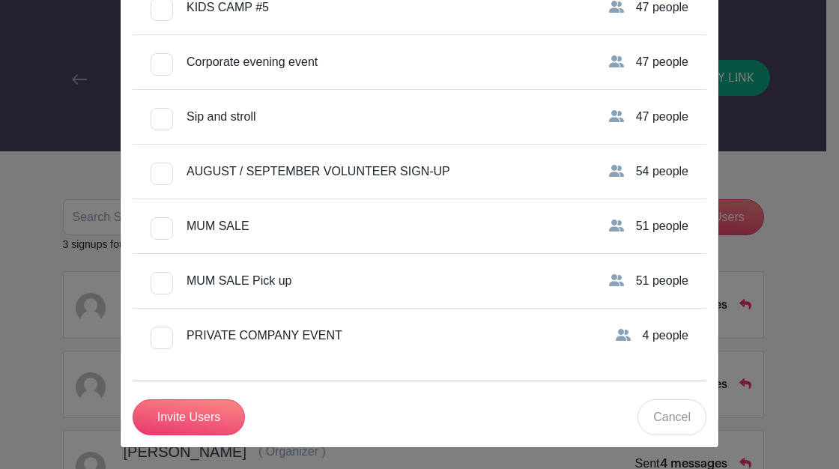
click at [303, 172] on div "AUGUST / SEPTEMBER VOLUNTEER SIGN-UP" at bounding box center [319, 172] width 264 height 18
click at [160, 172] on input "AUGUST / SEPTEMBER VOLUNTEER SIGN-UP" at bounding box center [156, 168] width 10 height 10
checkbox input "true"
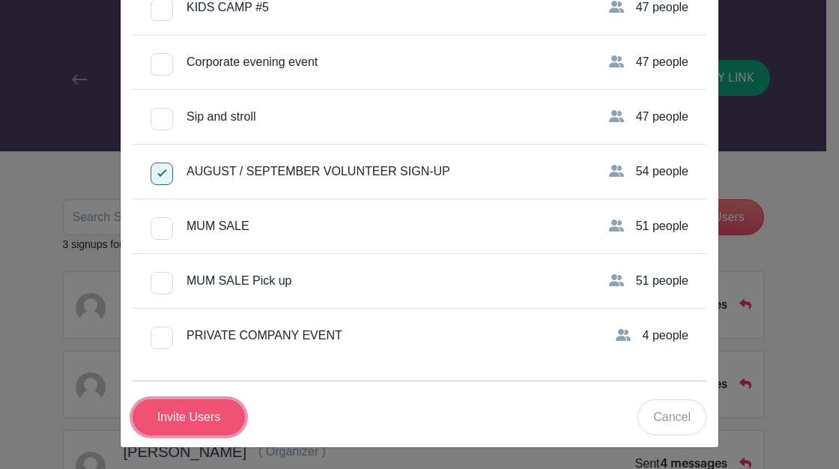
click at [207, 417] on input "Invite Users" at bounding box center [189, 417] width 112 height 36
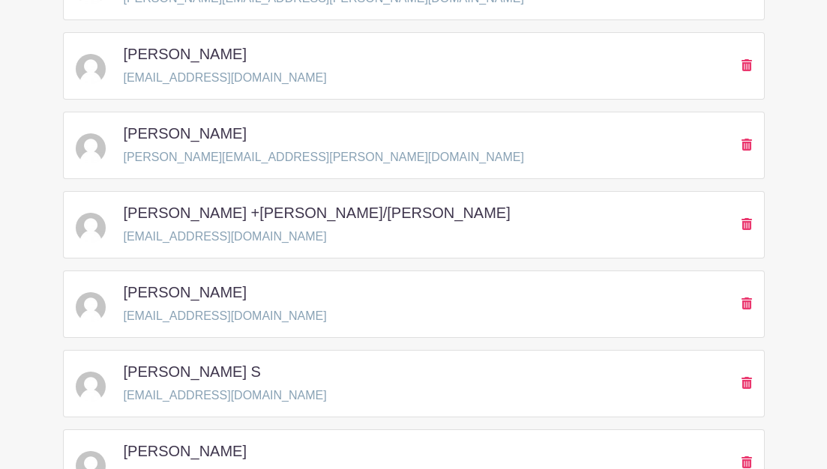
scroll to position [1775, 0]
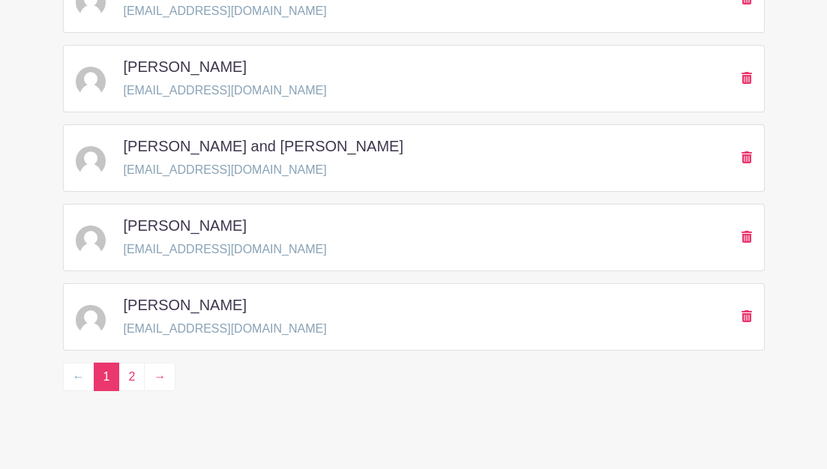
scroll to position [2344, 0]
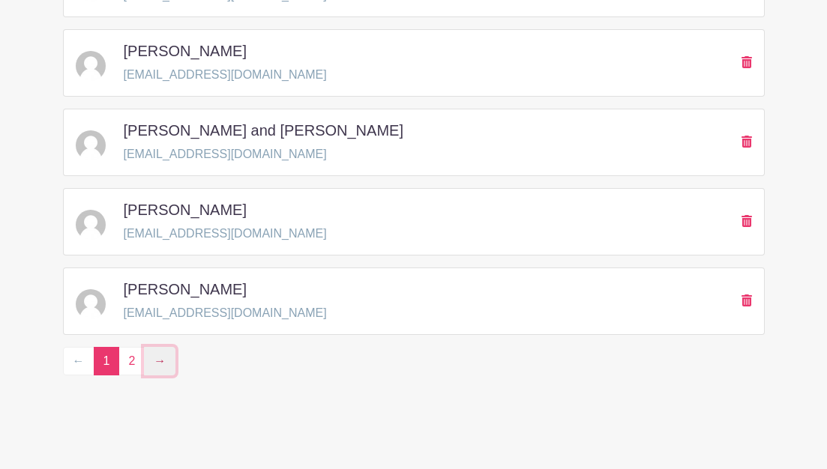
click at [154, 364] on link "→" at bounding box center [159, 361] width 31 height 28
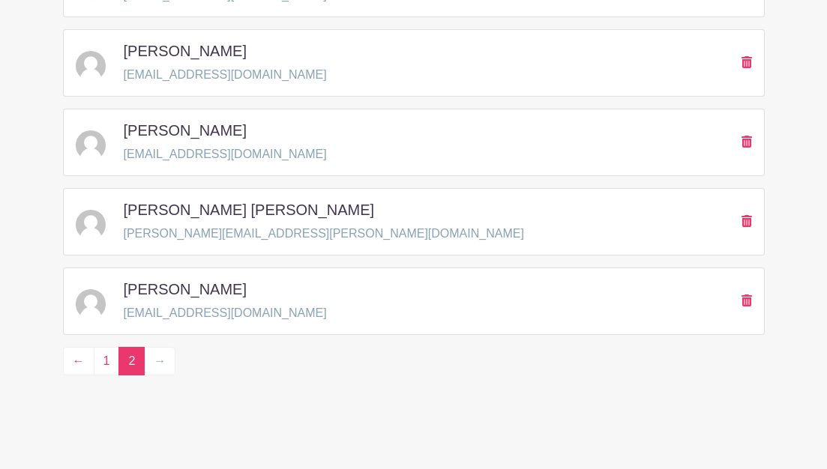
scroll to position [1788, 0]
click at [154, 364] on li "→" at bounding box center [160, 361] width 31 height 28
drag, startPoint x: 154, startPoint y: 364, endPoint x: 226, endPoint y: 412, distance: 86.5
drag, startPoint x: 164, startPoint y: 360, endPoint x: 203, endPoint y: 409, distance: 62.4
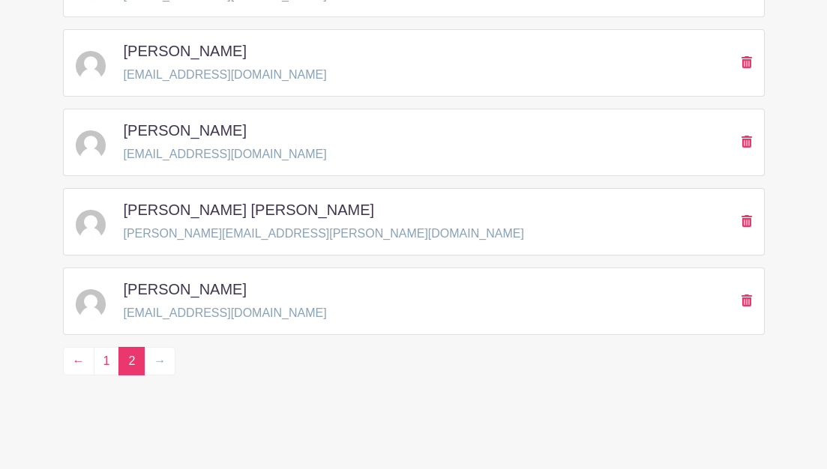
drag, startPoint x: 830, startPoint y: 369, endPoint x: 557, endPoint y: 399, distance: 275.2
